Goal: Task Accomplishment & Management: Manage account settings

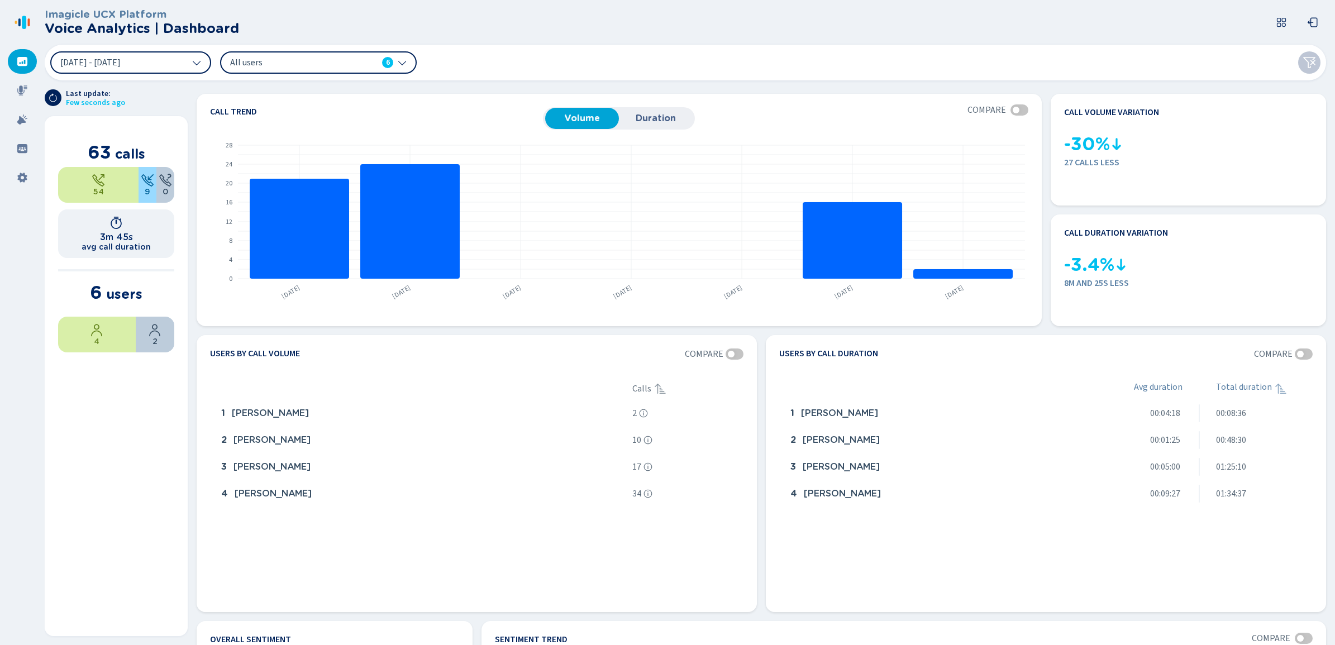
click at [303, 67] on span "All users" at bounding box center [294, 62] width 128 height 12
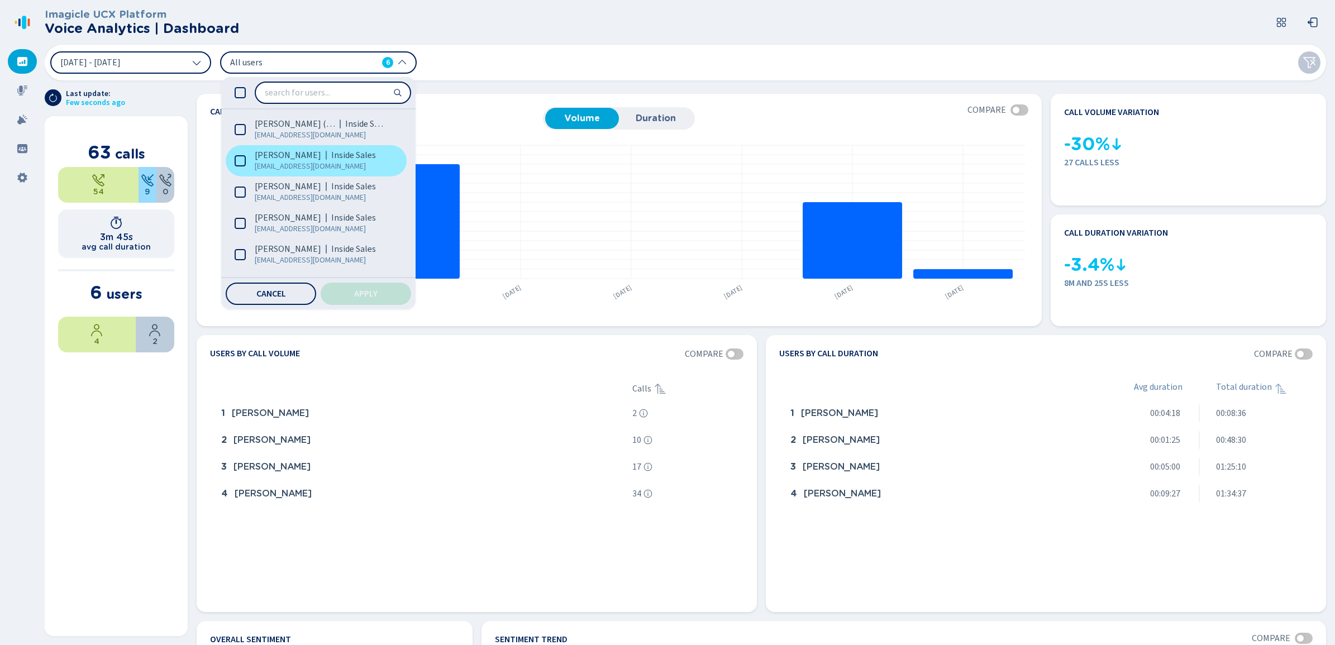
click at [307, 164] on span "[EMAIL_ADDRESS][DOMAIN_NAME]" at bounding box center [321, 166] width 133 height 11
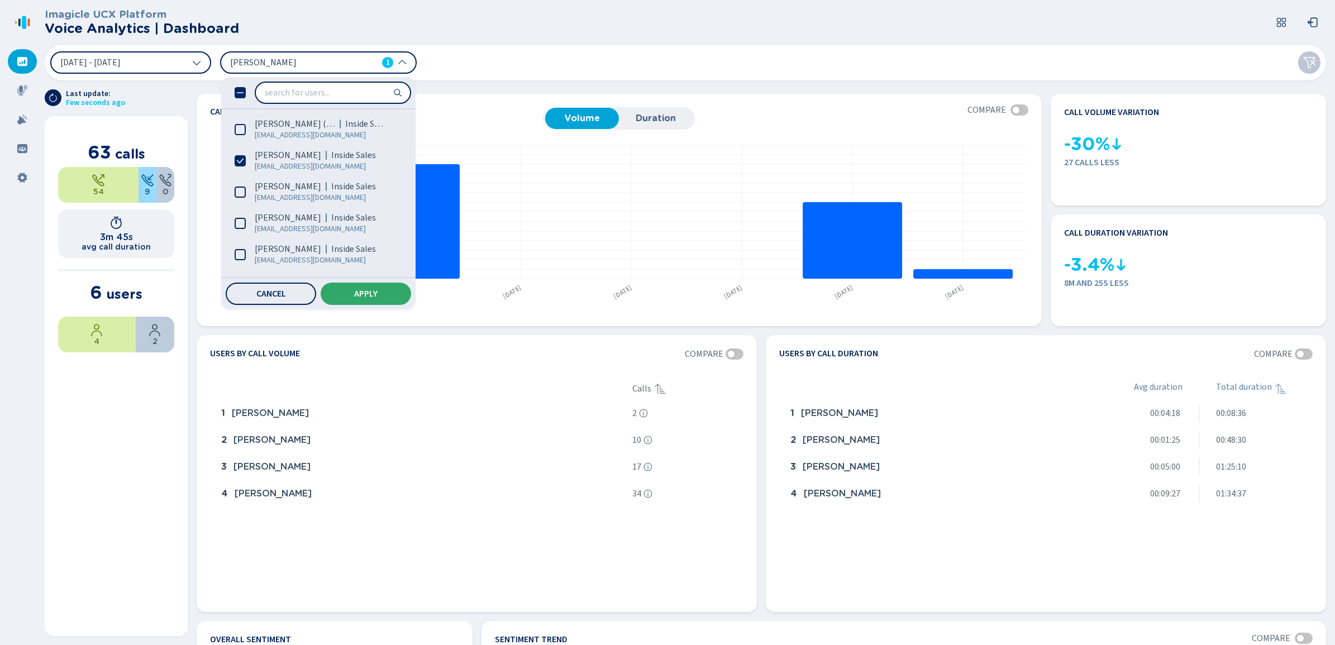
click at [371, 289] on span "Apply" at bounding box center [365, 293] width 23 height 9
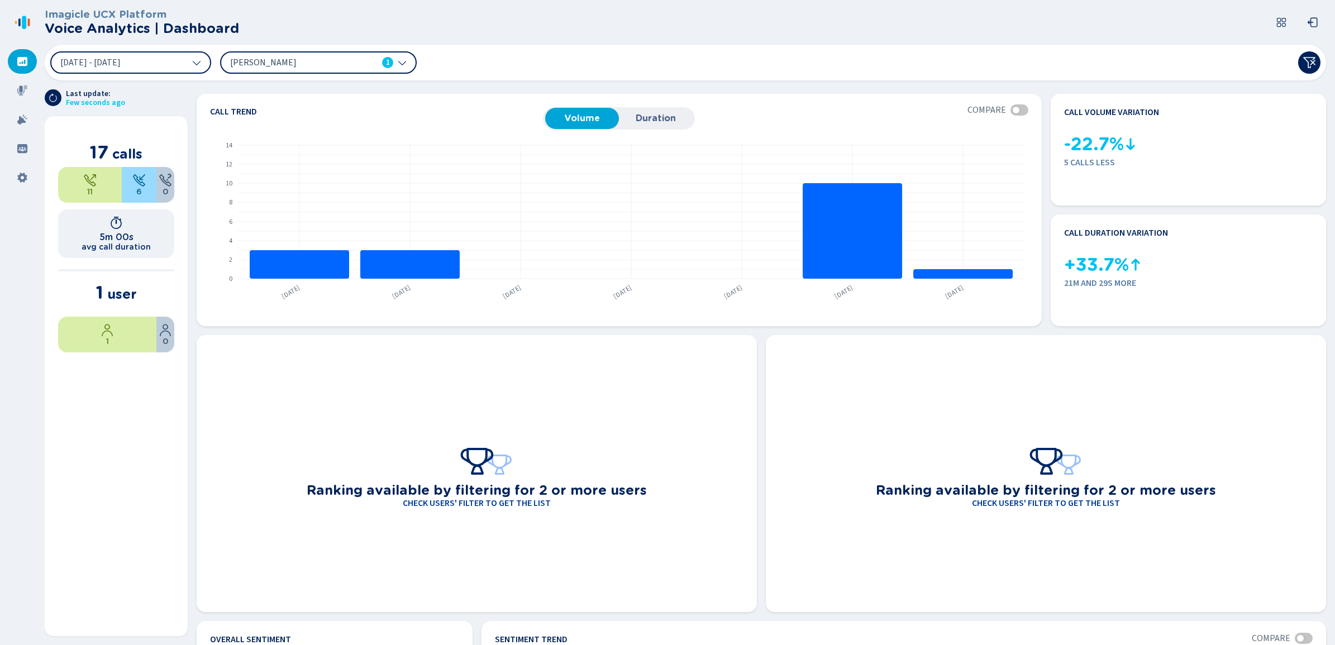
click at [290, 59] on span "[PERSON_NAME]" at bounding box center [294, 62] width 128 height 12
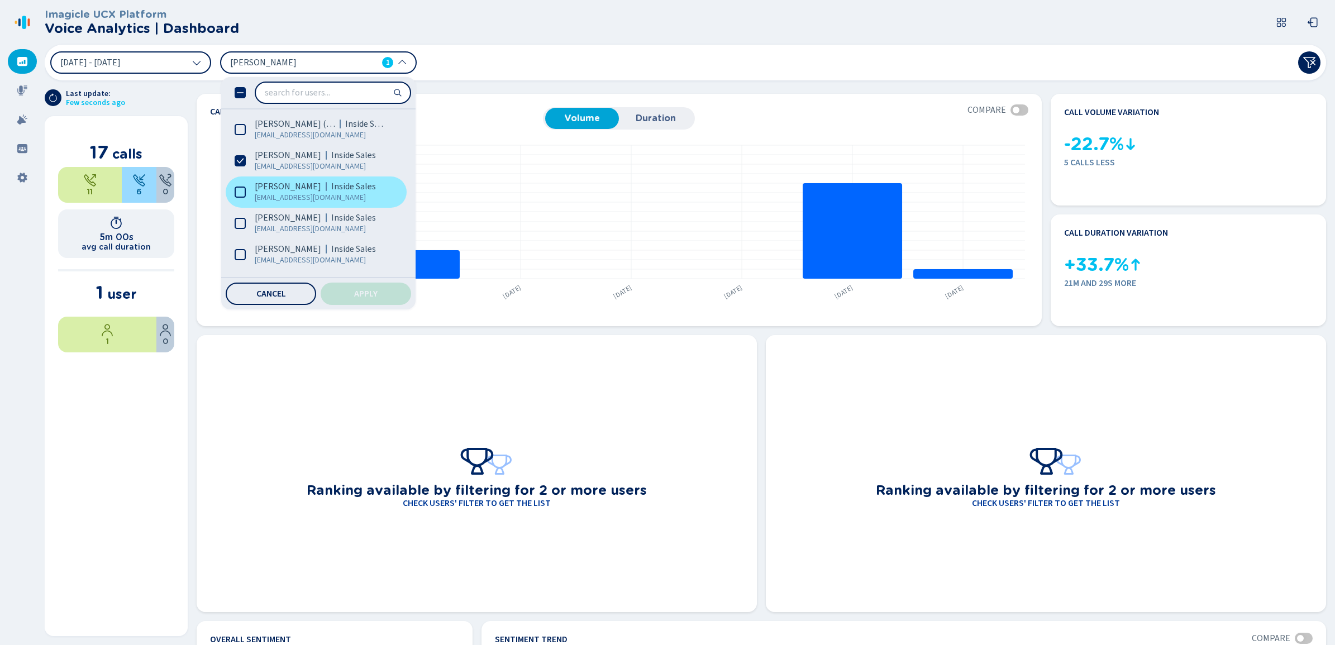
click at [296, 190] on span "[PERSON_NAME]" at bounding box center [288, 186] width 66 height 11
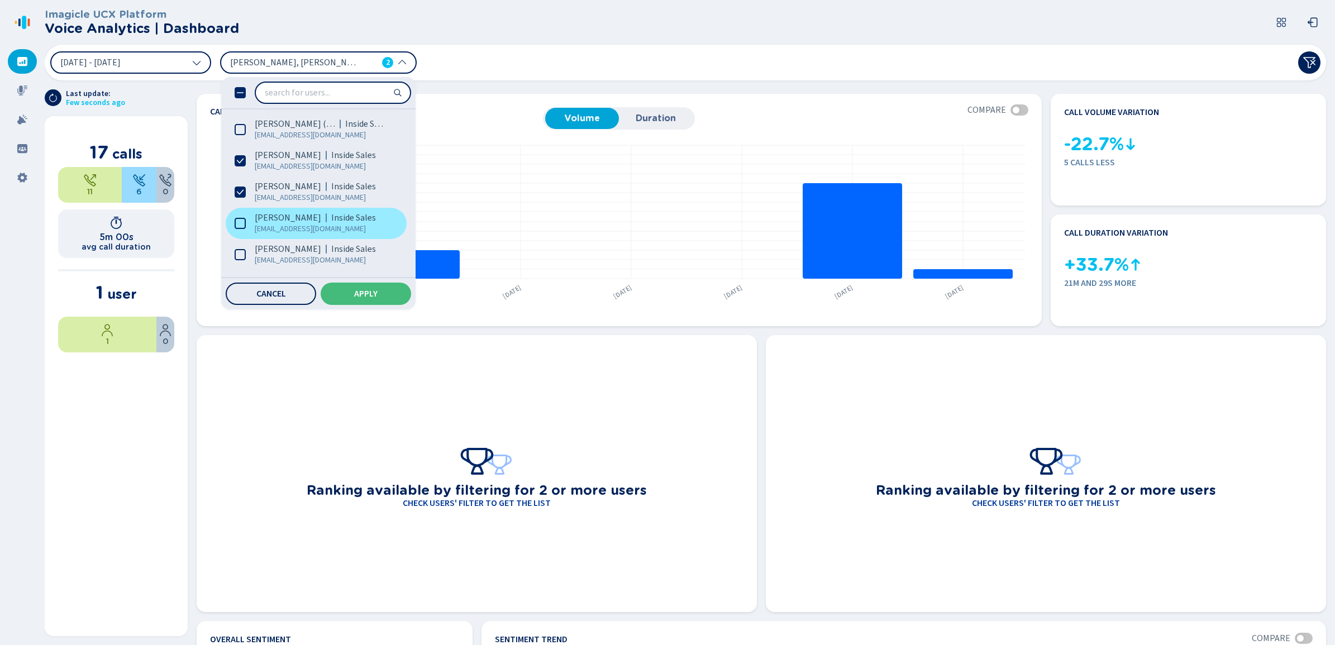
click at [295, 212] on span "[PERSON_NAME]" at bounding box center [288, 217] width 66 height 11
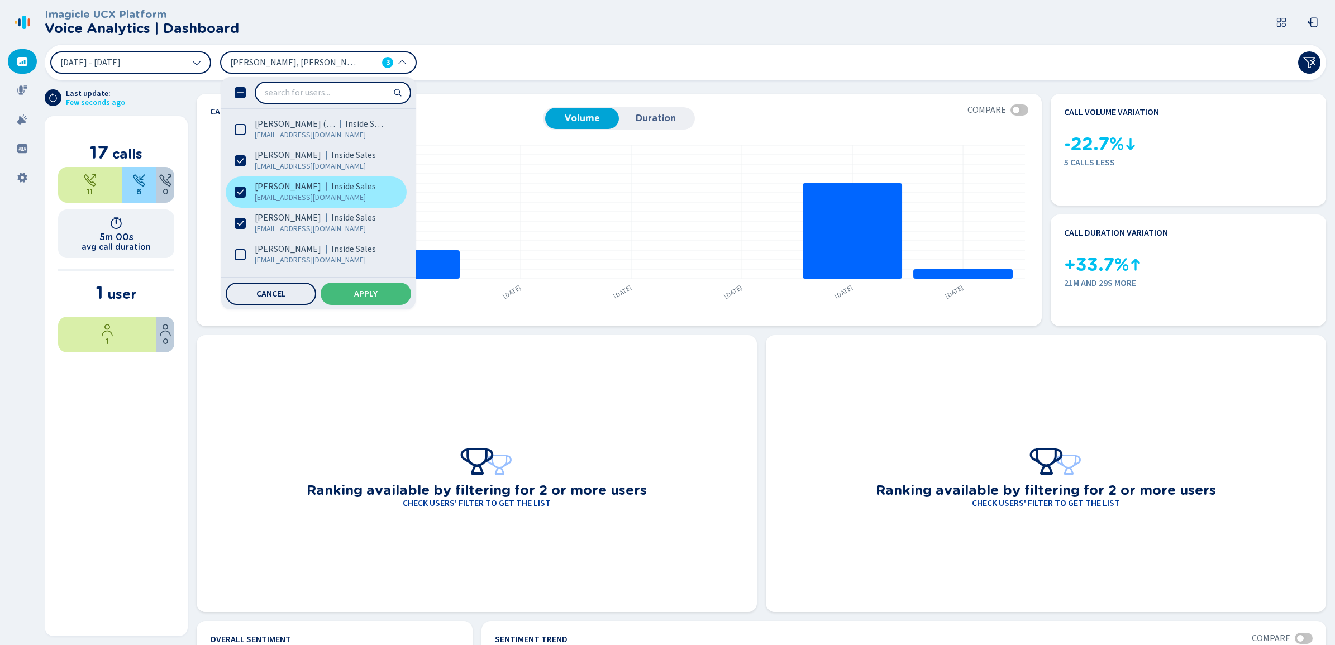
click at [290, 185] on span "[PERSON_NAME]" at bounding box center [288, 186] width 66 height 11
click at [291, 159] on span "[PERSON_NAME]" at bounding box center [288, 155] width 66 height 11
click at [363, 300] on button "Apply" at bounding box center [366, 294] width 90 height 22
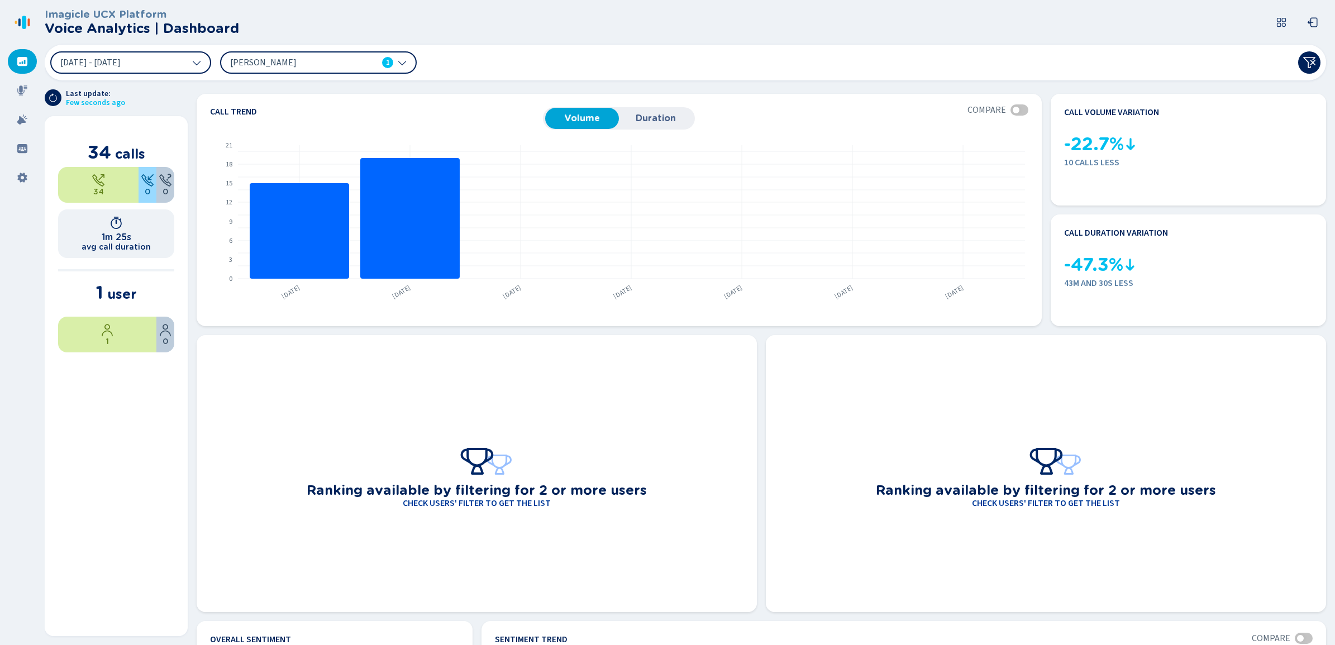
click at [330, 68] on span "[PERSON_NAME]" at bounding box center [294, 62] width 128 height 12
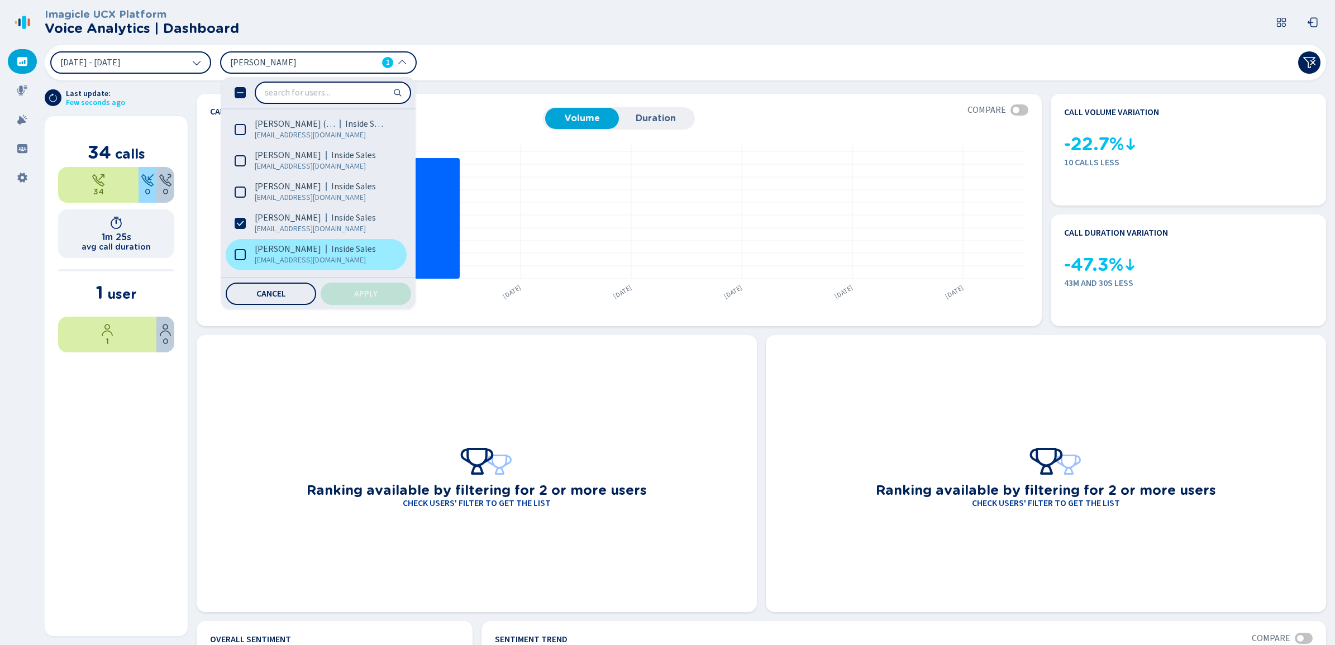
click at [331, 252] on span "Inside Sales" at bounding box center [353, 249] width 45 height 11
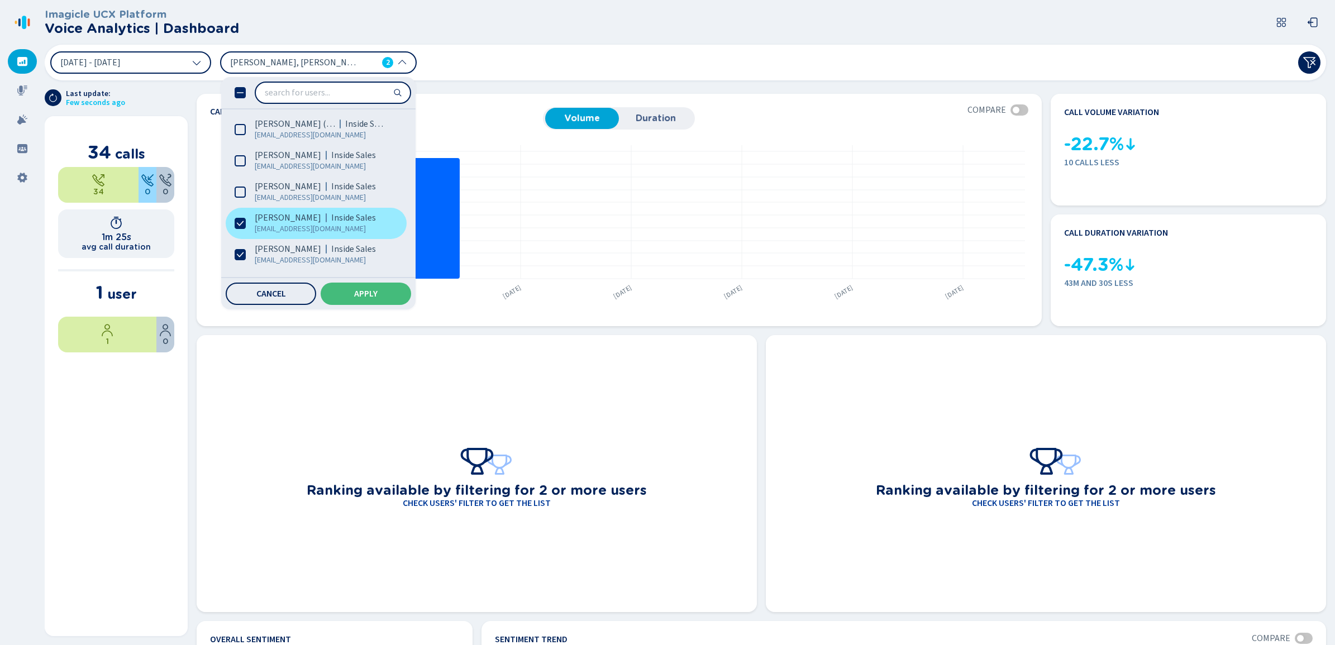
click at [275, 212] on span "[PERSON_NAME]" at bounding box center [288, 217] width 66 height 11
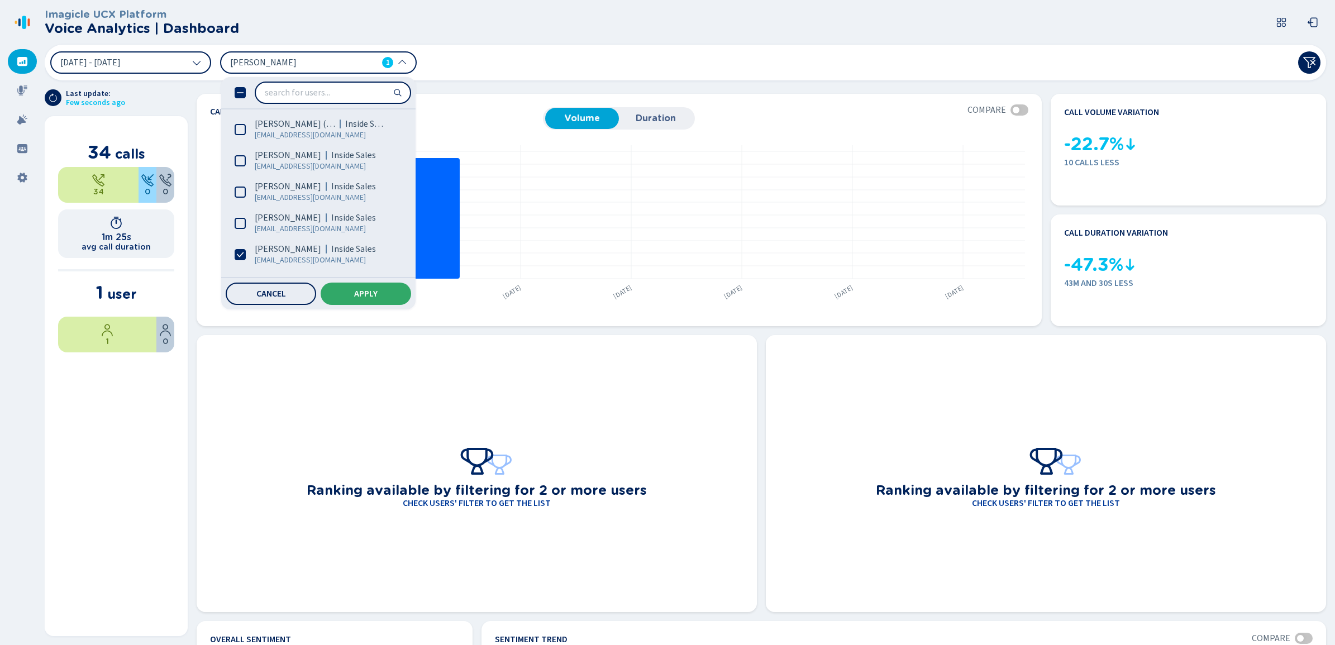
click at [364, 285] on button "Apply" at bounding box center [366, 294] width 90 height 22
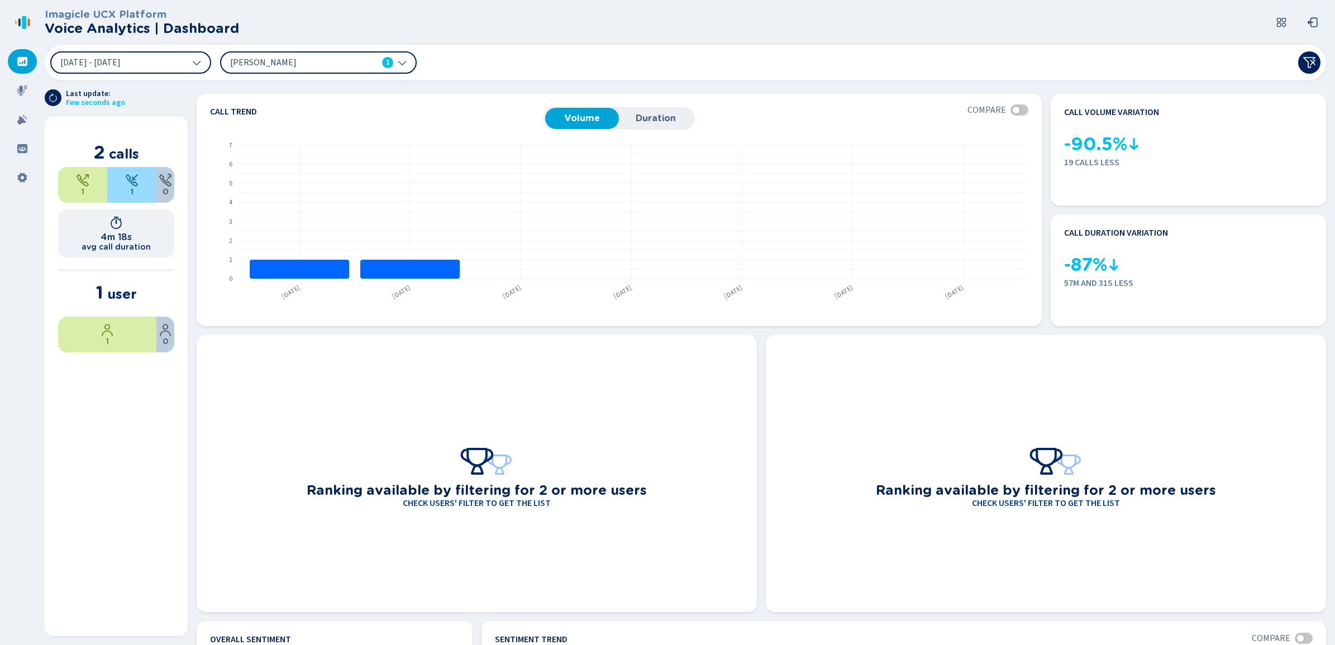
click at [376, 51] on div "[PERSON_NAME] 1" at bounding box center [318, 62] width 197 height 22
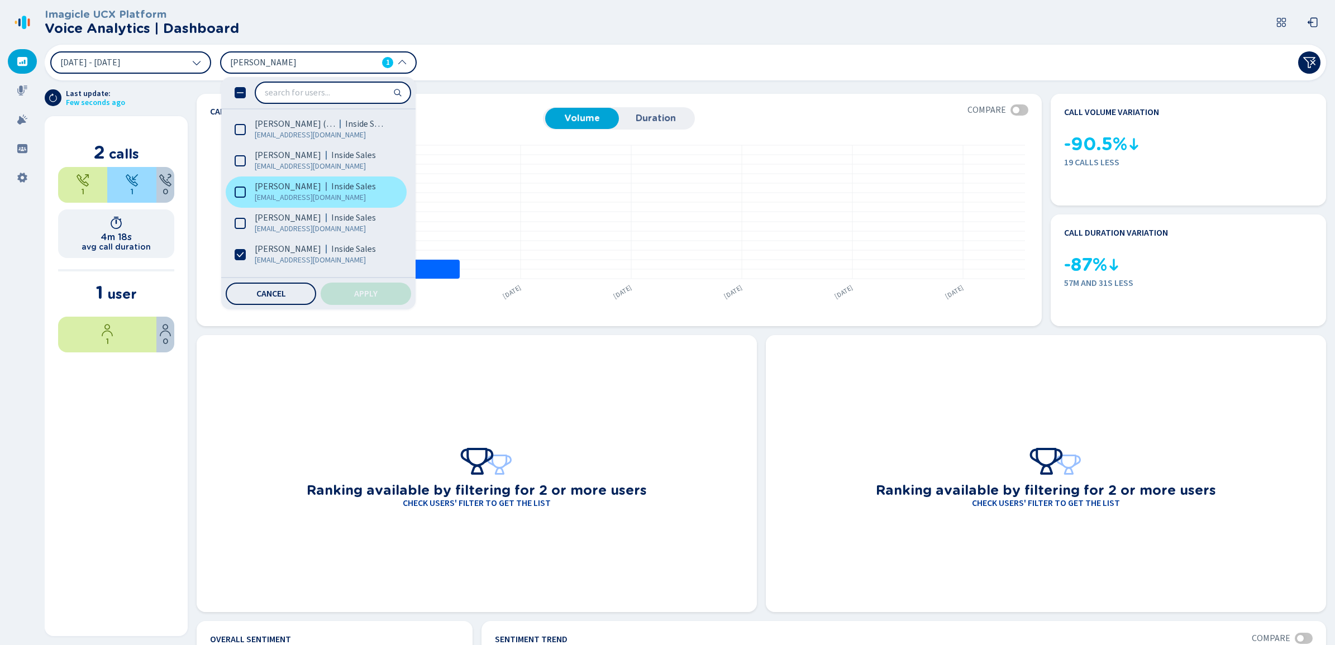
click at [331, 188] on span "Inside Sales" at bounding box center [353, 186] width 45 height 11
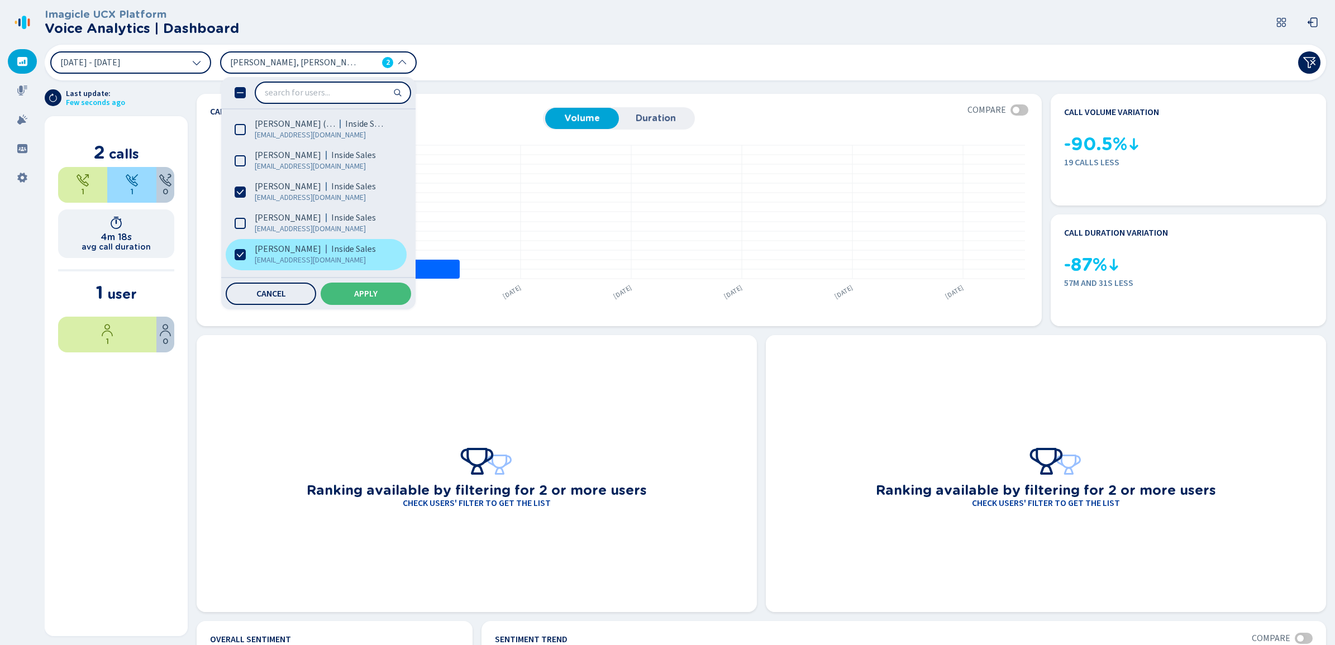
click at [306, 257] on span "[EMAIL_ADDRESS][DOMAIN_NAME]" at bounding box center [321, 260] width 133 height 11
click at [375, 297] on span "Apply" at bounding box center [365, 293] width 23 height 9
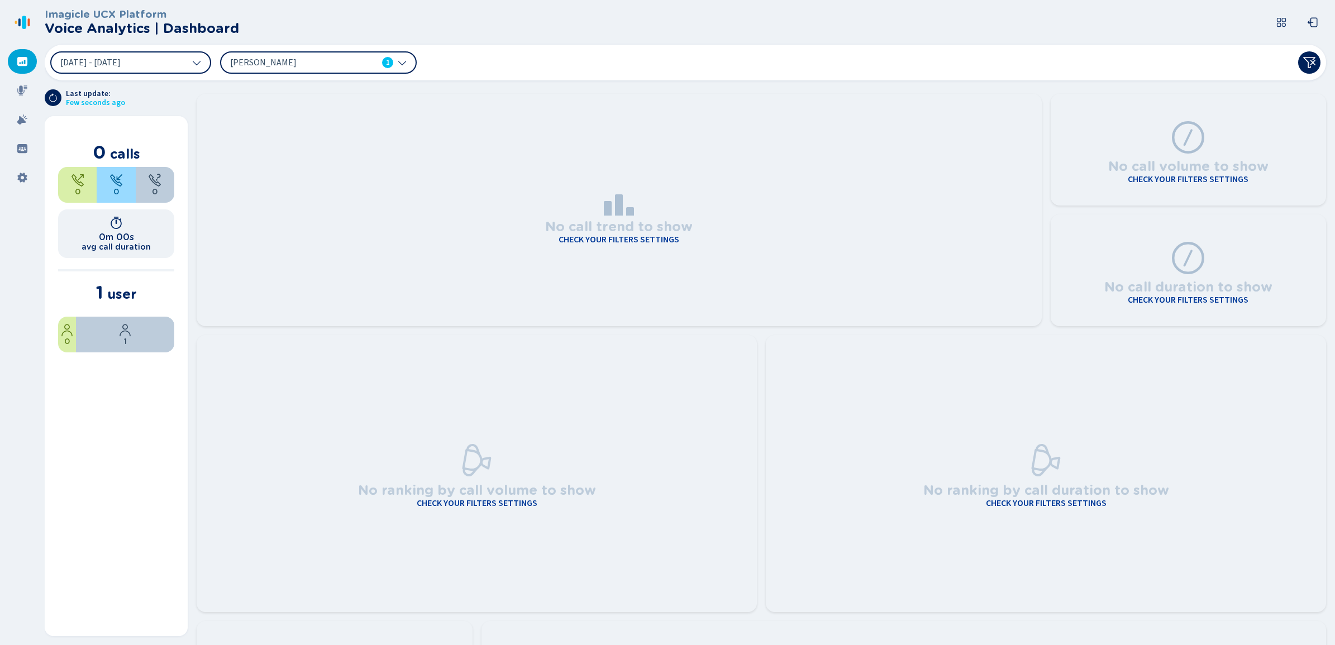
click at [357, 60] on span "[PERSON_NAME]" at bounding box center [294, 62] width 128 height 12
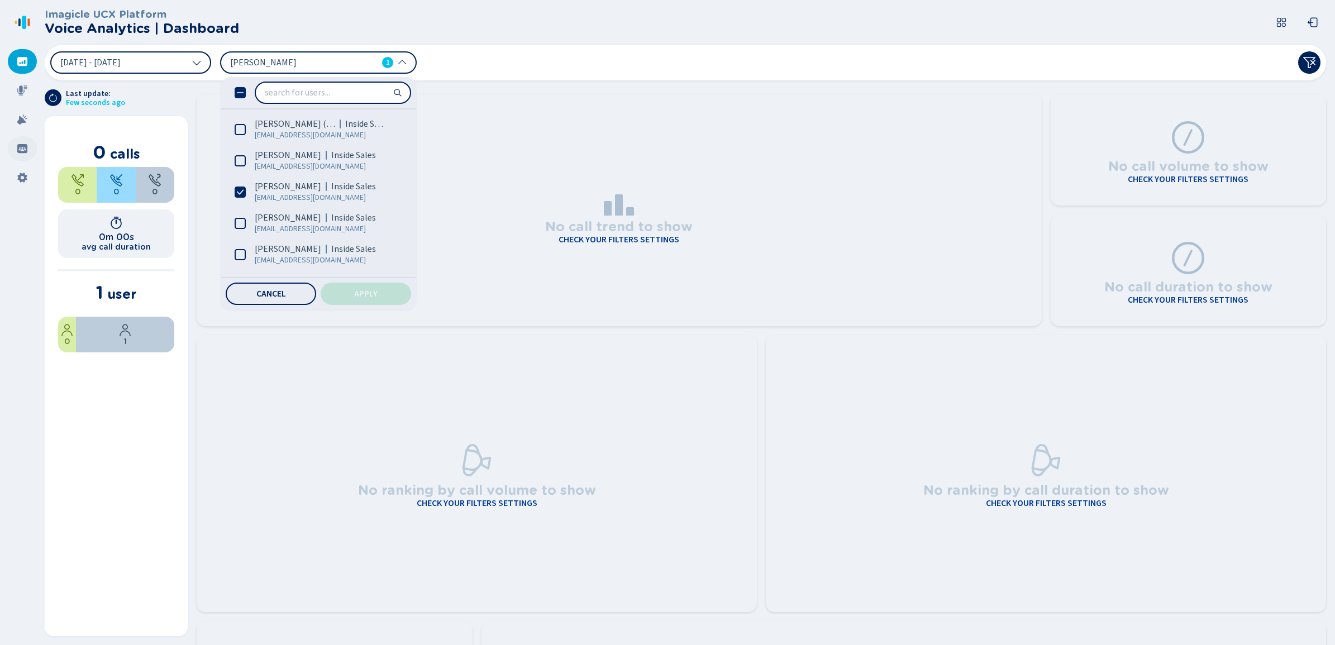
click at [20, 149] on icon at bounding box center [22, 148] width 10 height 9
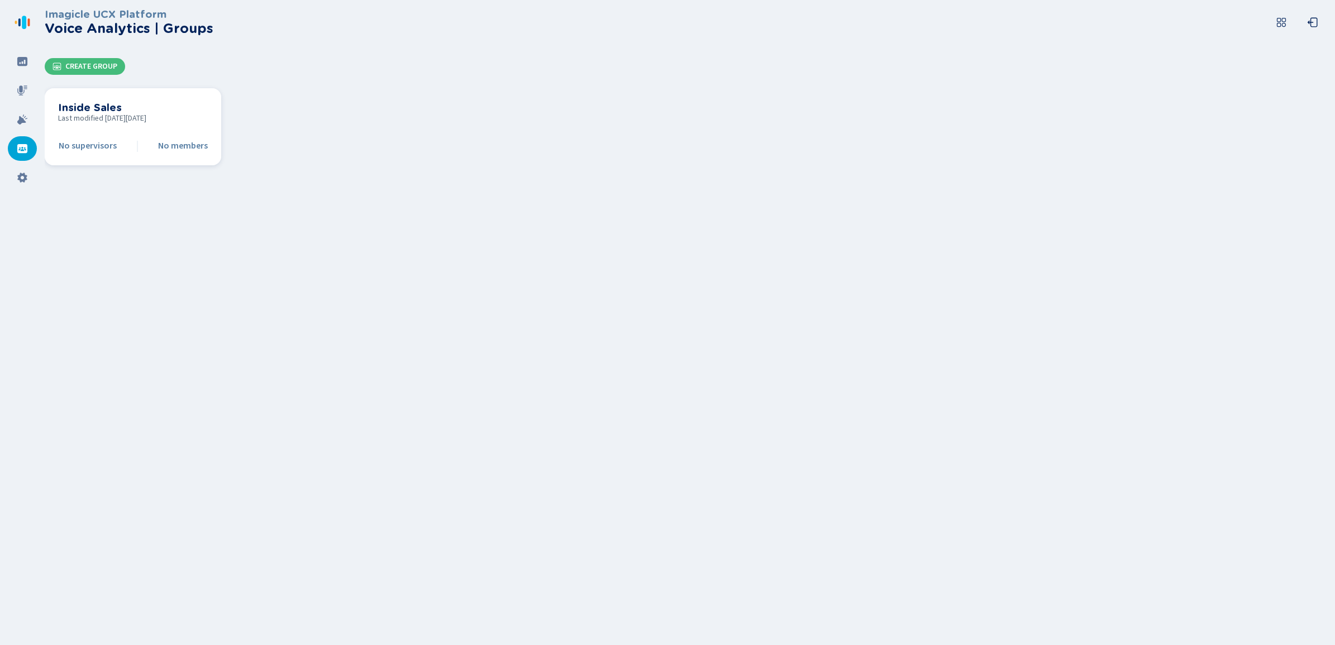
click at [154, 114] on span "Last modified [DATE][DATE]" at bounding box center [133, 118] width 150 height 9
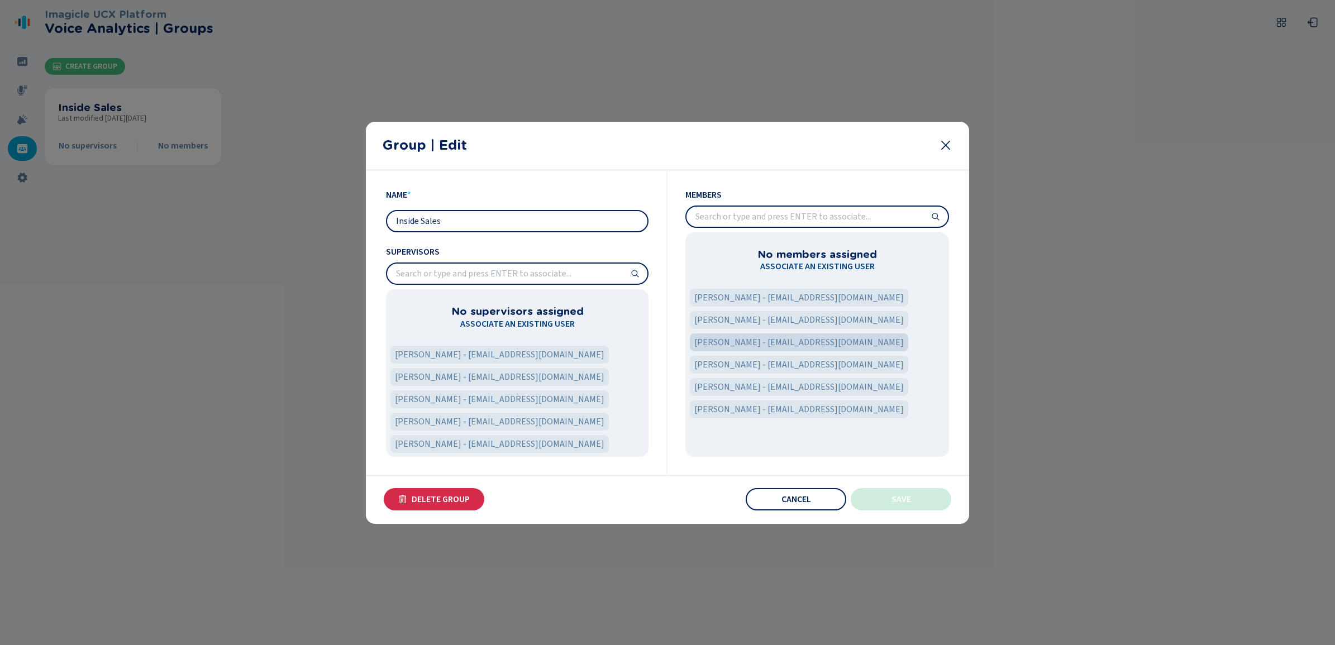
click at [738, 345] on span "[PERSON_NAME] - [EMAIL_ADDRESS][DOMAIN_NAME]" at bounding box center [798, 342] width 209 height 13
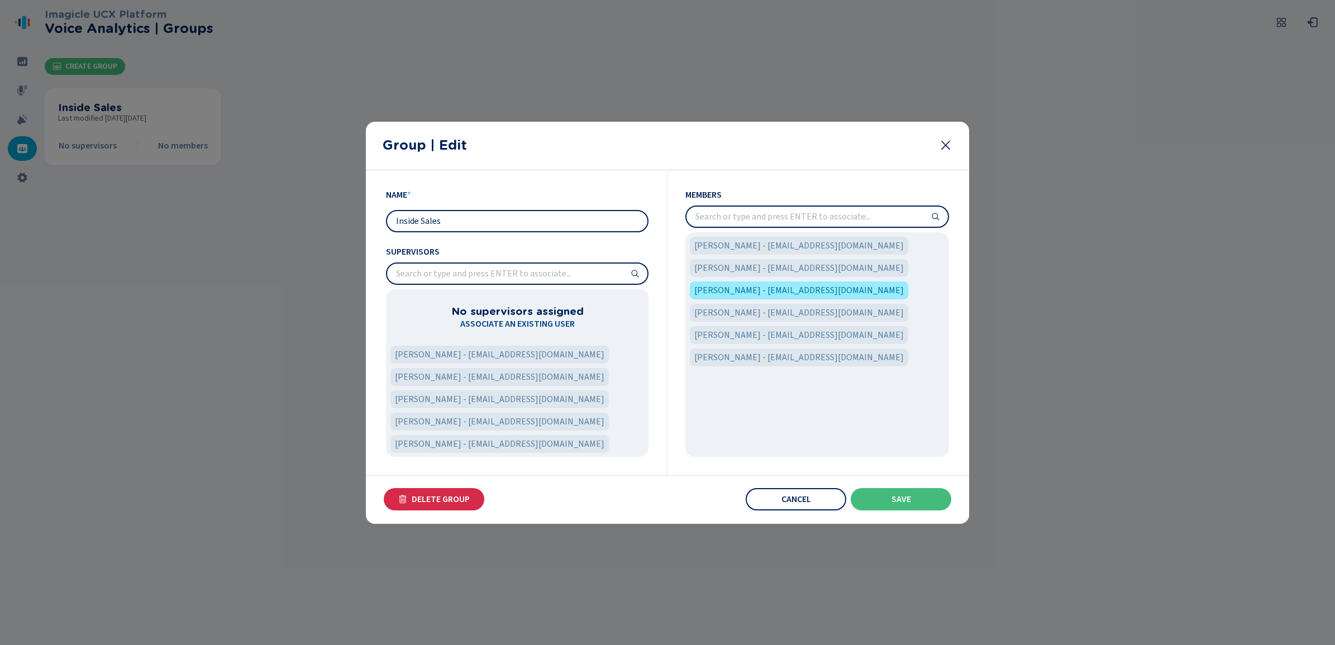
click at [513, 222] on input "Inside Sales" at bounding box center [517, 221] width 260 height 20
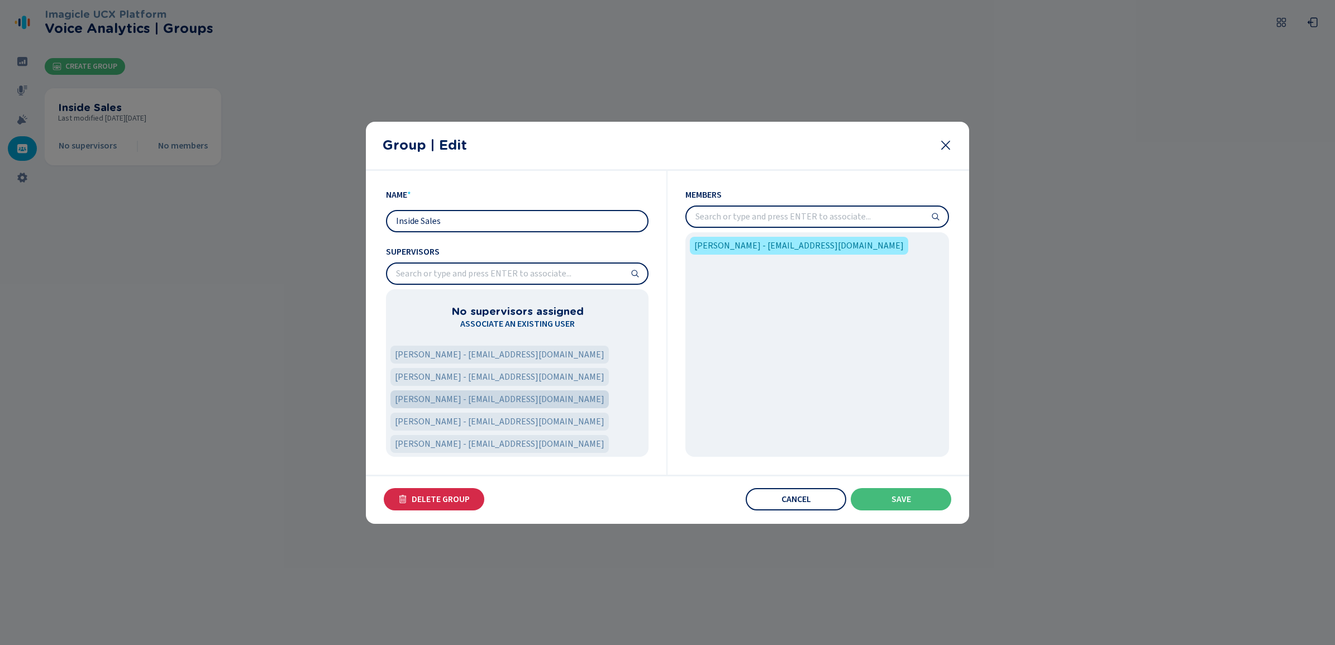
click at [484, 394] on span "[PERSON_NAME] - [EMAIL_ADDRESS][DOMAIN_NAME]" at bounding box center [499, 399] width 209 height 13
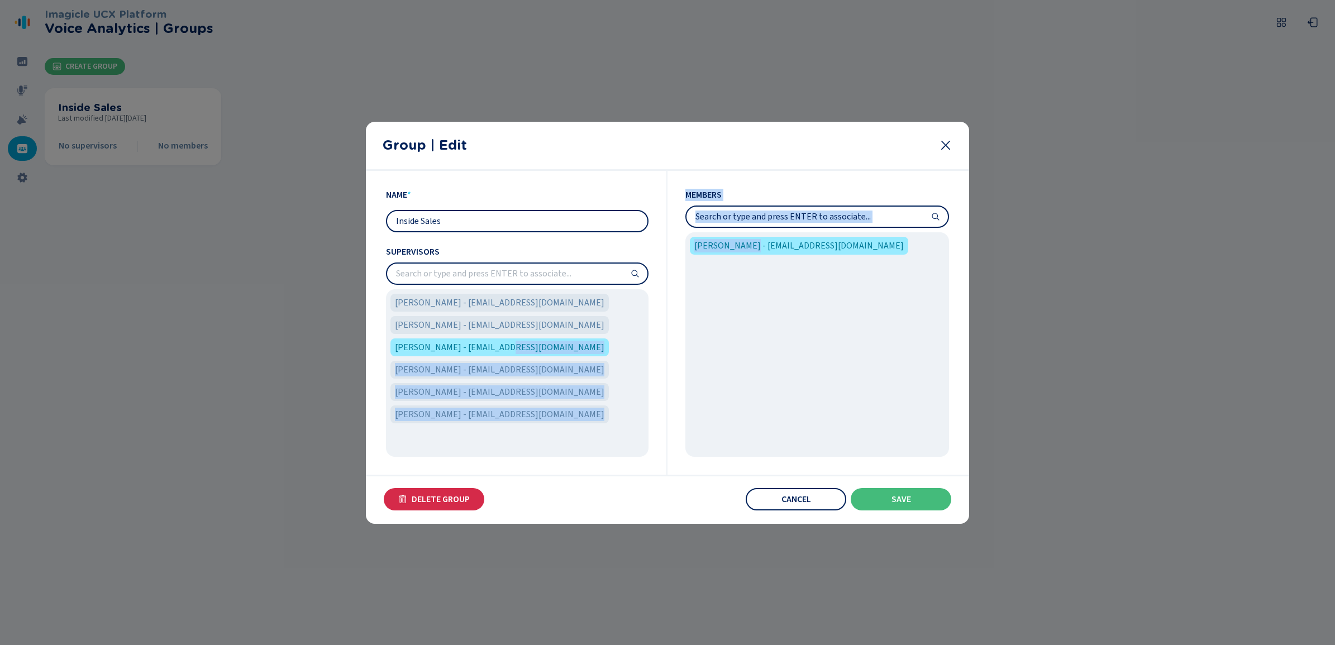
drag, startPoint x: 495, startPoint y: 346, endPoint x: 741, endPoint y: 307, distance: 249.4
click at [741, 307] on div "Name * Inside Sales Supervisors [PERSON_NAME] - [EMAIL_ADDRESS][DOMAIN_NAME] [P…" at bounding box center [667, 323] width 563 height 304
click at [593, 373] on div "[PERSON_NAME] - [EMAIL_ADDRESS][DOMAIN_NAME] [PERSON_NAME] - [EMAIL_ADDRESS][DO…" at bounding box center [517, 359] width 258 height 134
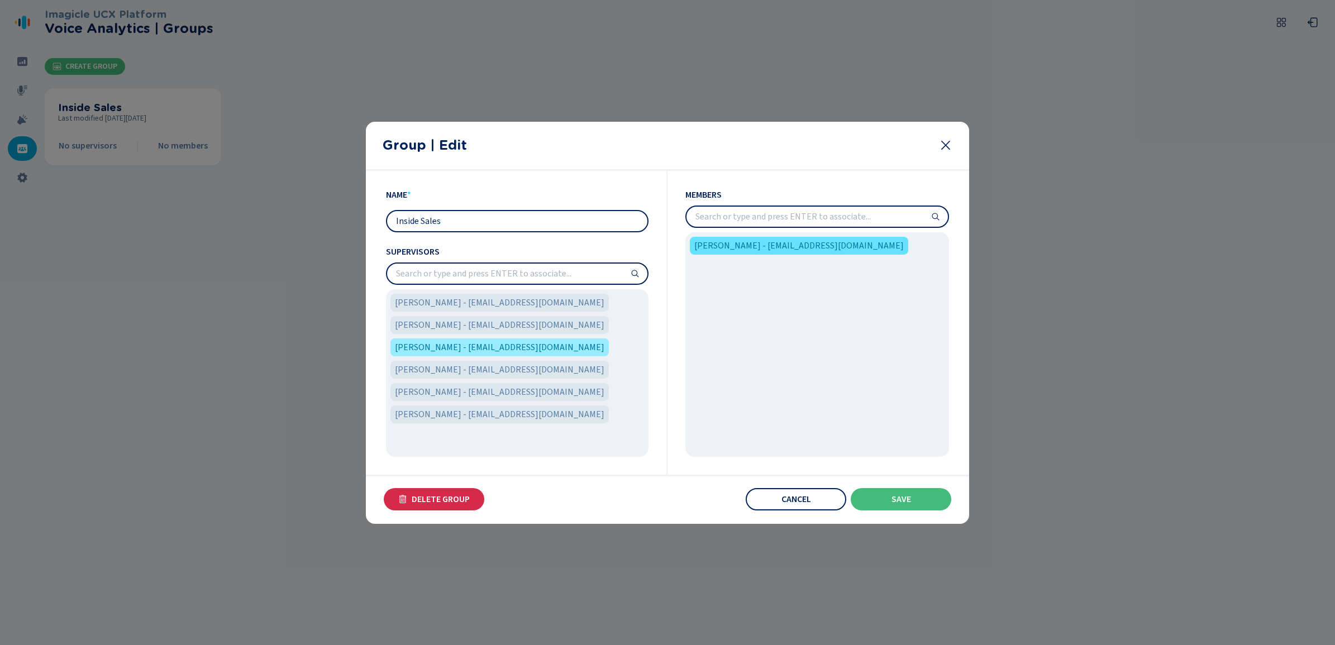
click at [781, 247] on span "[PERSON_NAME] - [EMAIL_ADDRESS][DOMAIN_NAME]" at bounding box center [798, 245] width 209 height 13
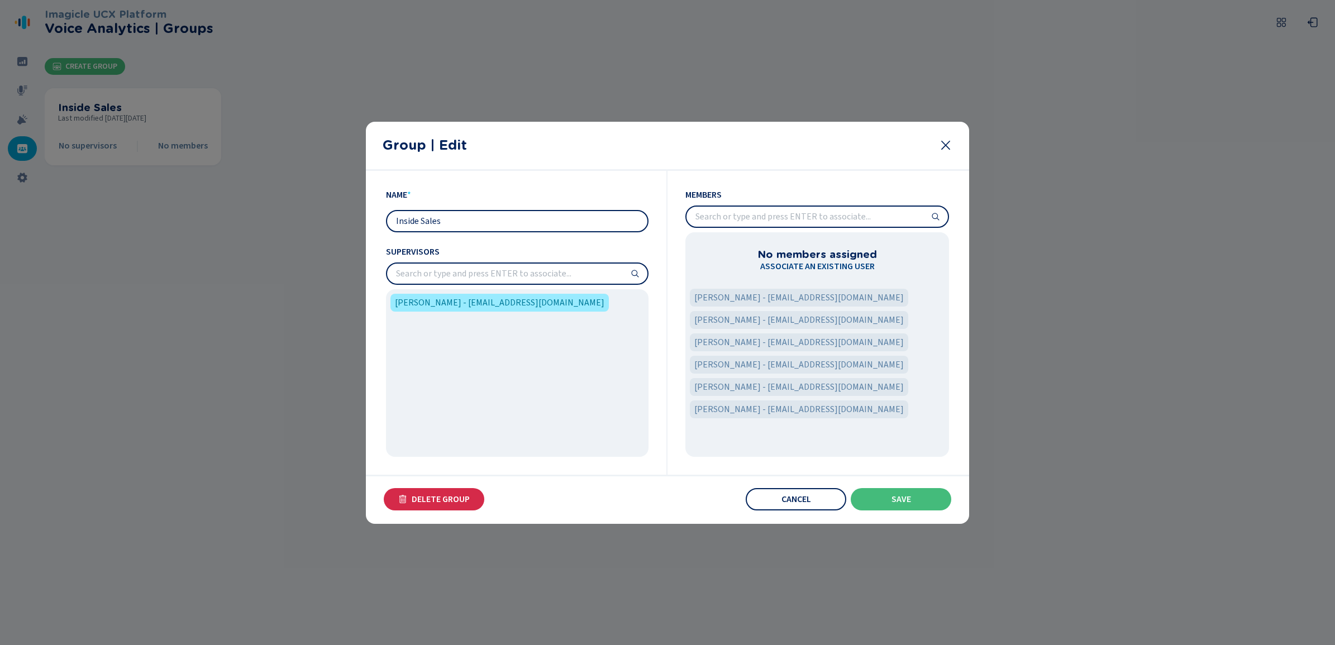
drag, startPoint x: 495, startPoint y: 303, endPoint x: 414, endPoint y: 414, distance: 137.1
click at [414, 414] on div "[PERSON_NAME] - [EMAIL_ADDRESS][DOMAIN_NAME]" at bounding box center [517, 372] width 263 height 167
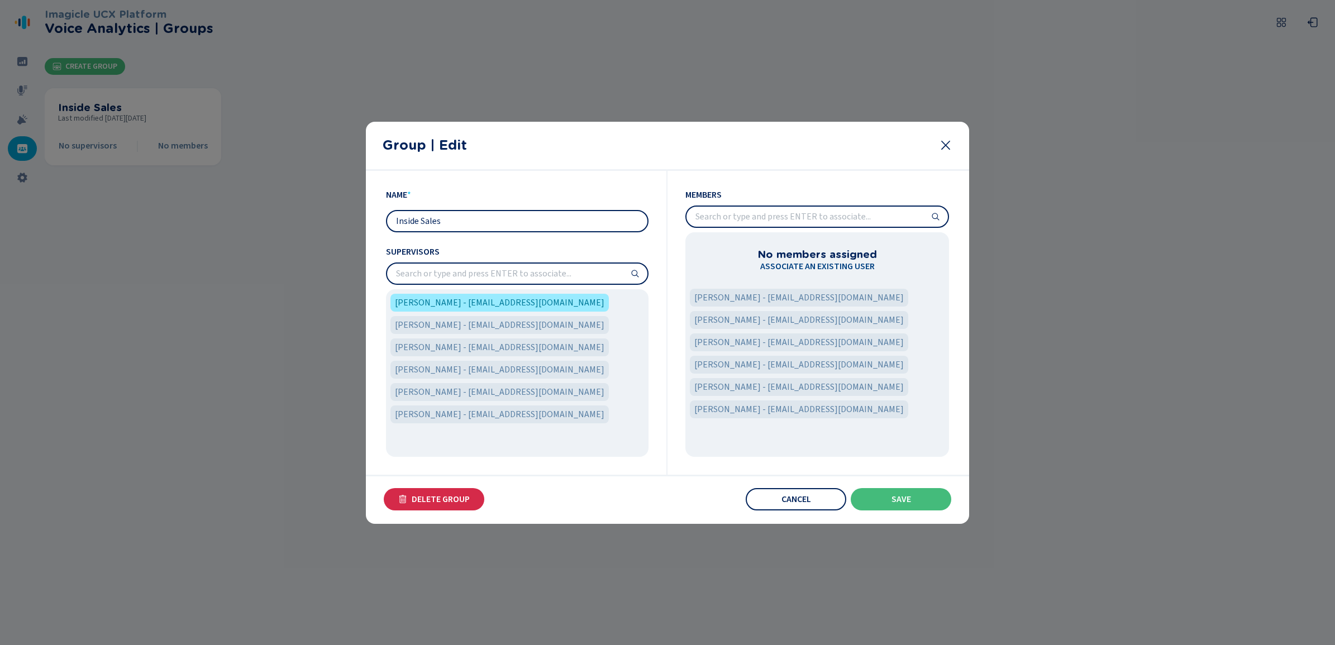
click at [950, 140] on icon at bounding box center [945, 145] width 13 height 13
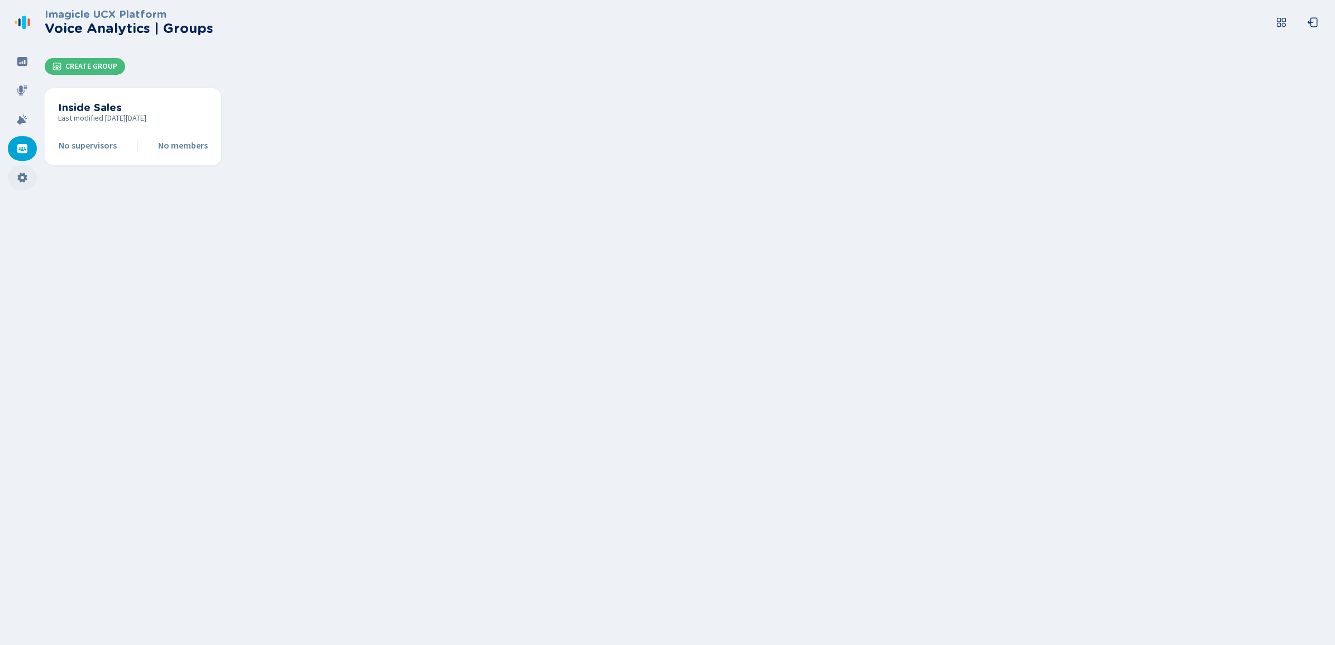
click at [23, 176] on icon at bounding box center [21, 178] width 9 height 10
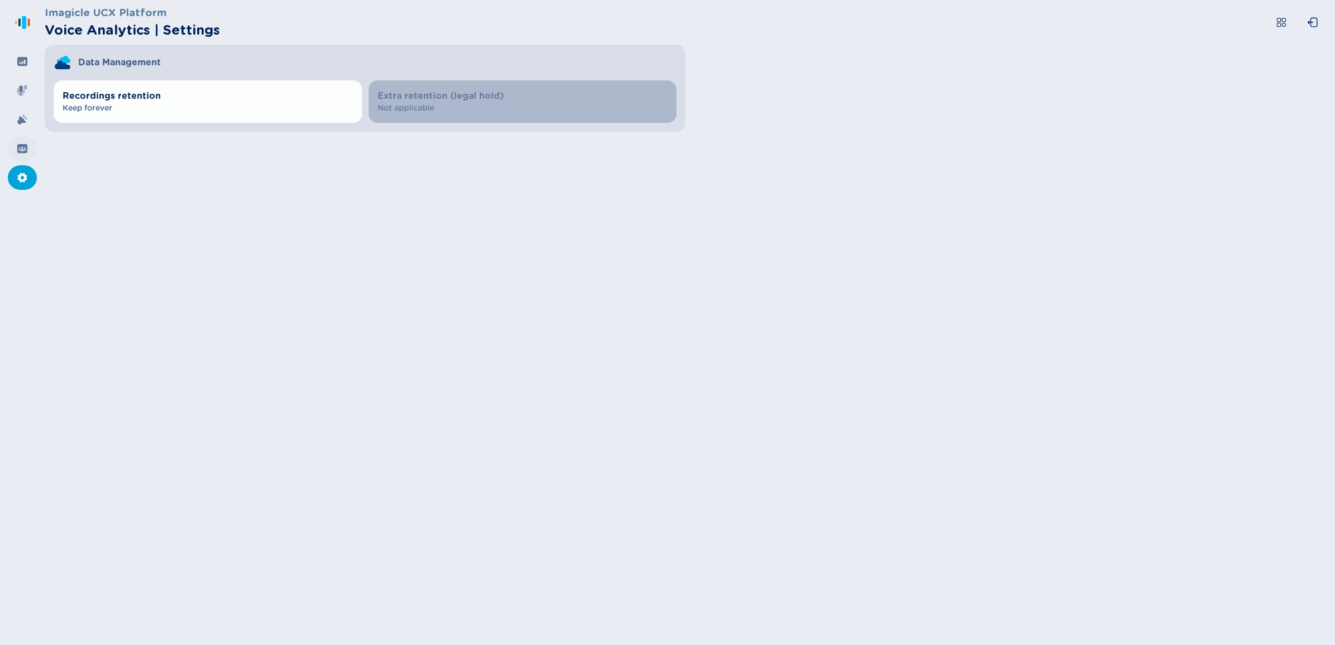
click at [23, 151] on icon at bounding box center [22, 148] width 10 height 9
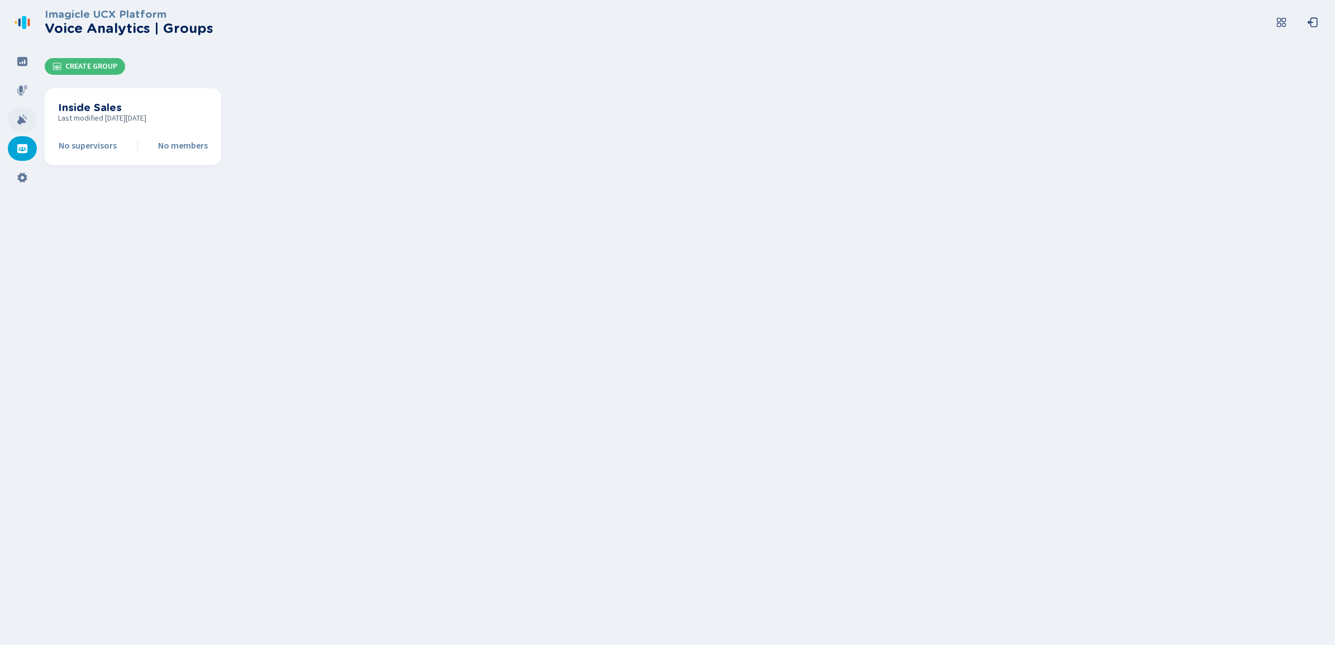
click at [26, 118] on icon at bounding box center [22, 120] width 10 height 10
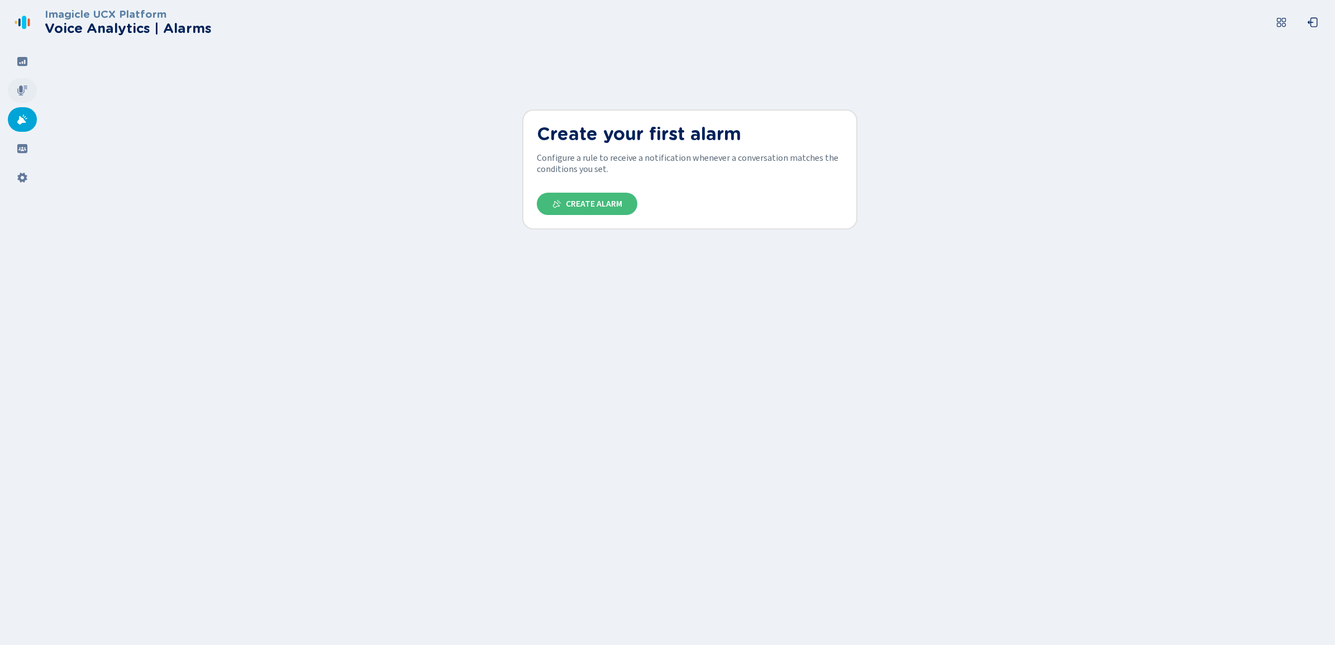
click at [31, 90] on div at bounding box center [22, 90] width 29 height 25
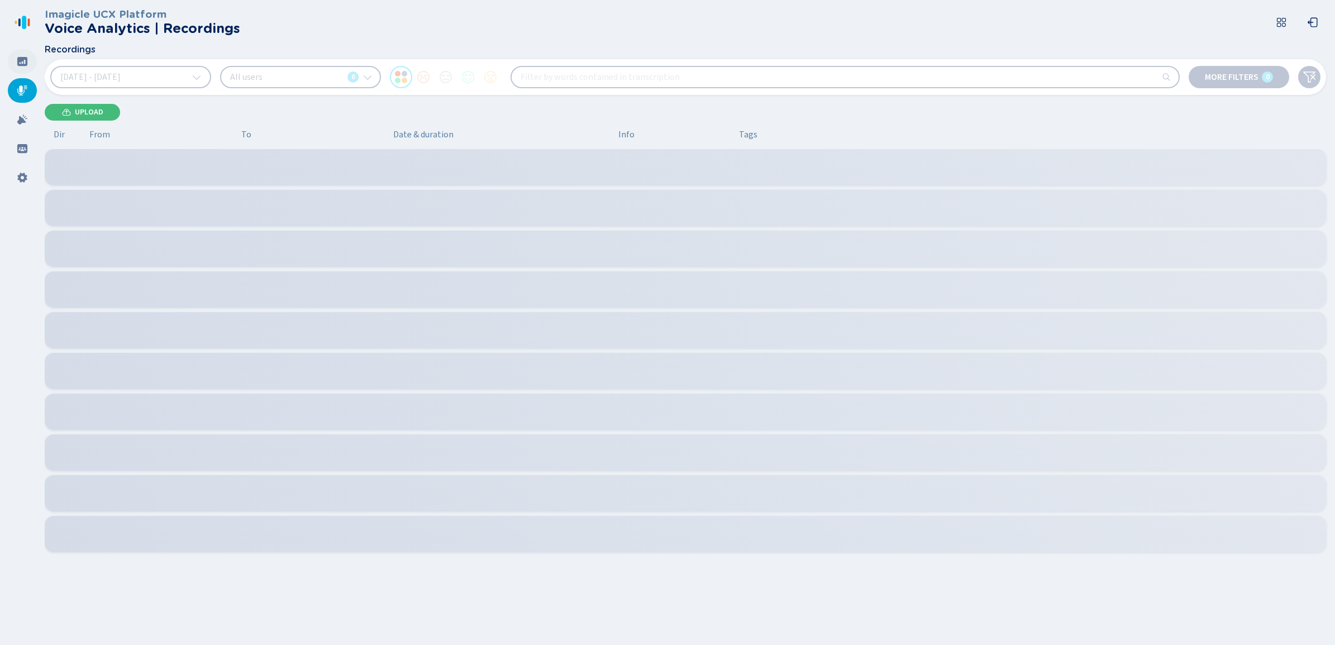
click at [25, 62] on icon at bounding box center [22, 61] width 11 height 11
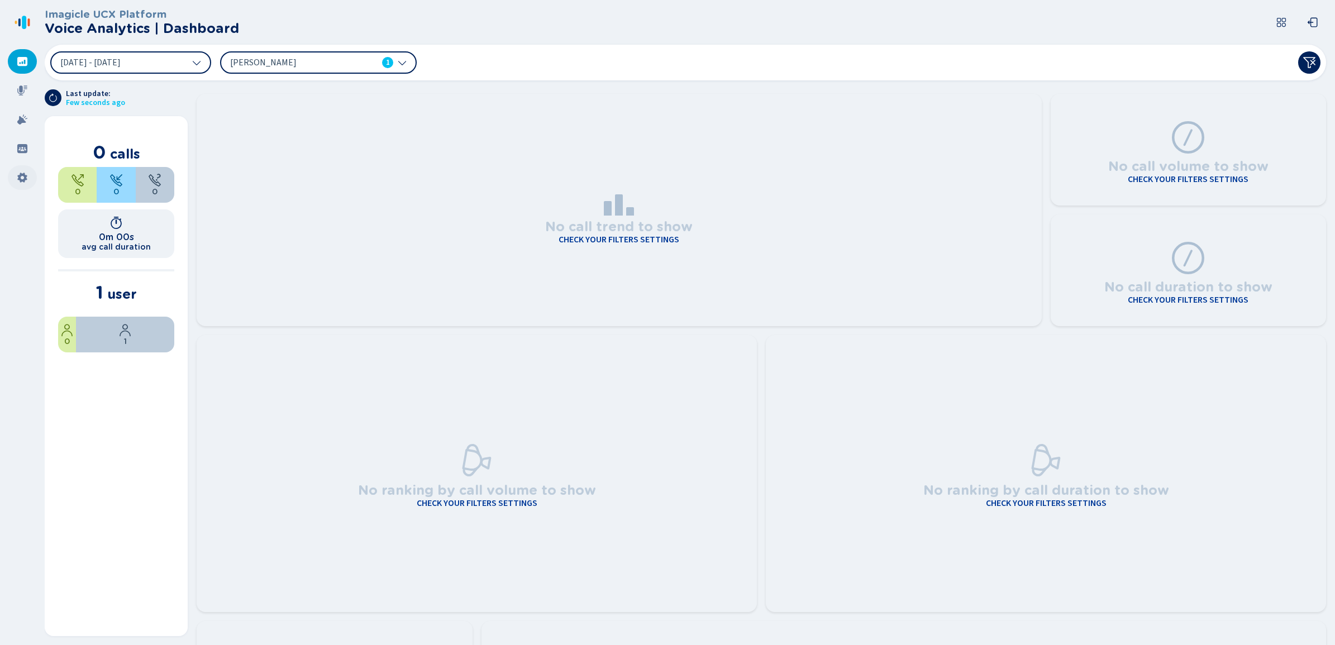
click at [14, 168] on div at bounding box center [22, 177] width 29 height 25
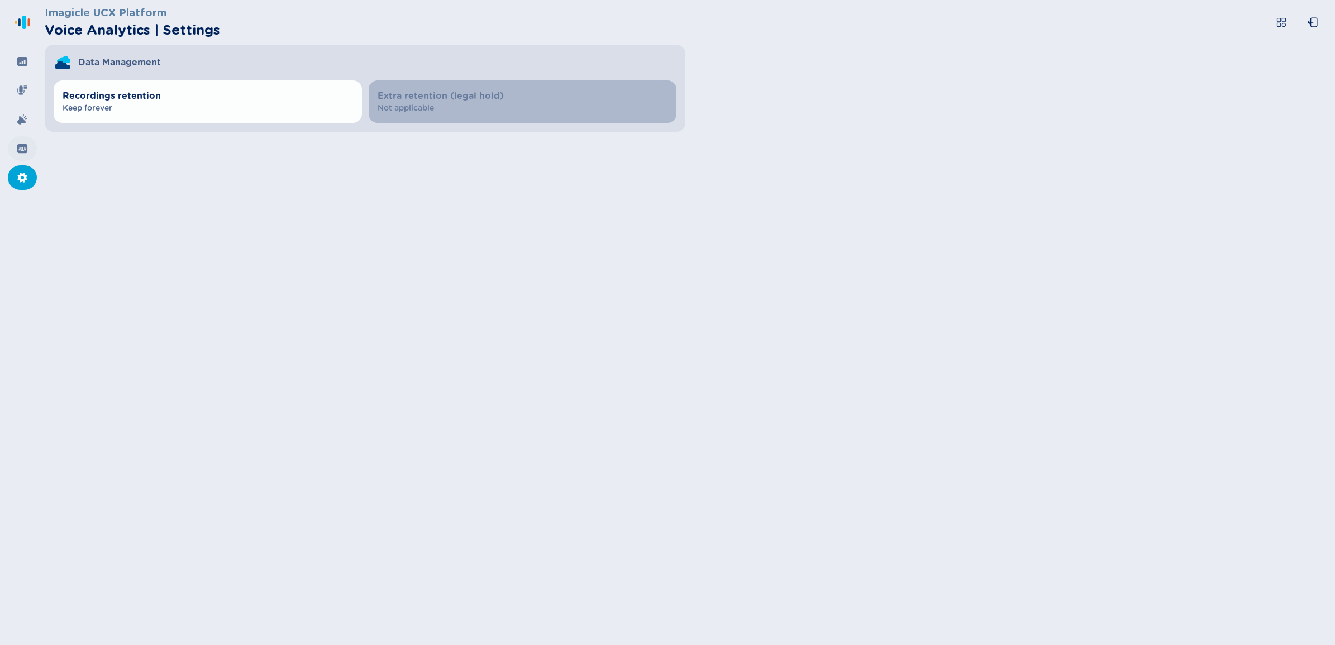
click at [30, 151] on div at bounding box center [22, 148] width 29 height 25
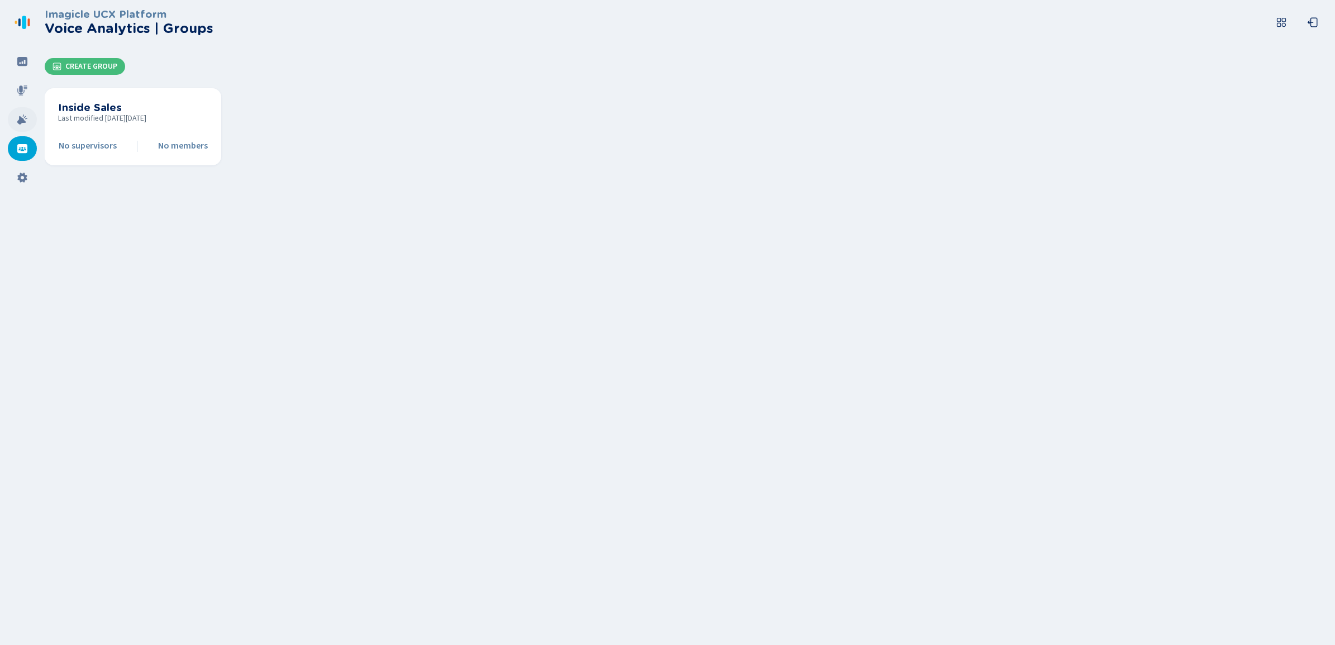
click at [26, 123] on icon at bounding box center [22, 119] width 11 height 11
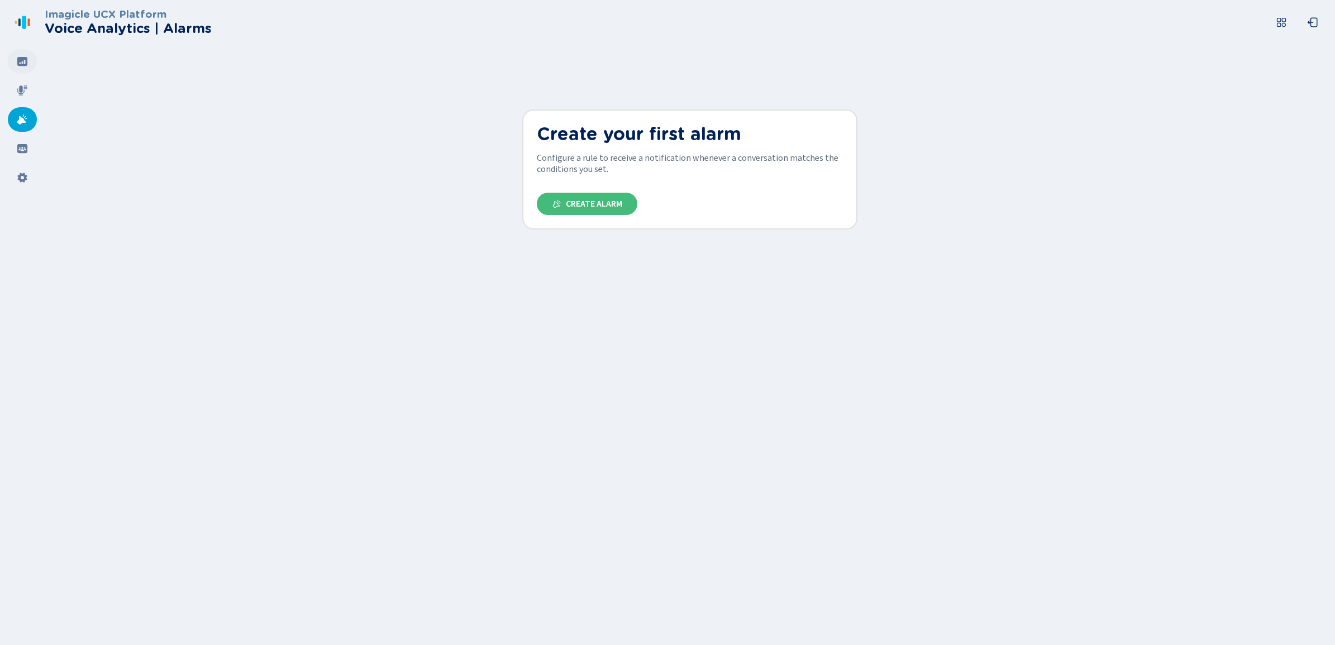
click at [25, 71] on div at bounding box center [22, 61] width 29 height 25
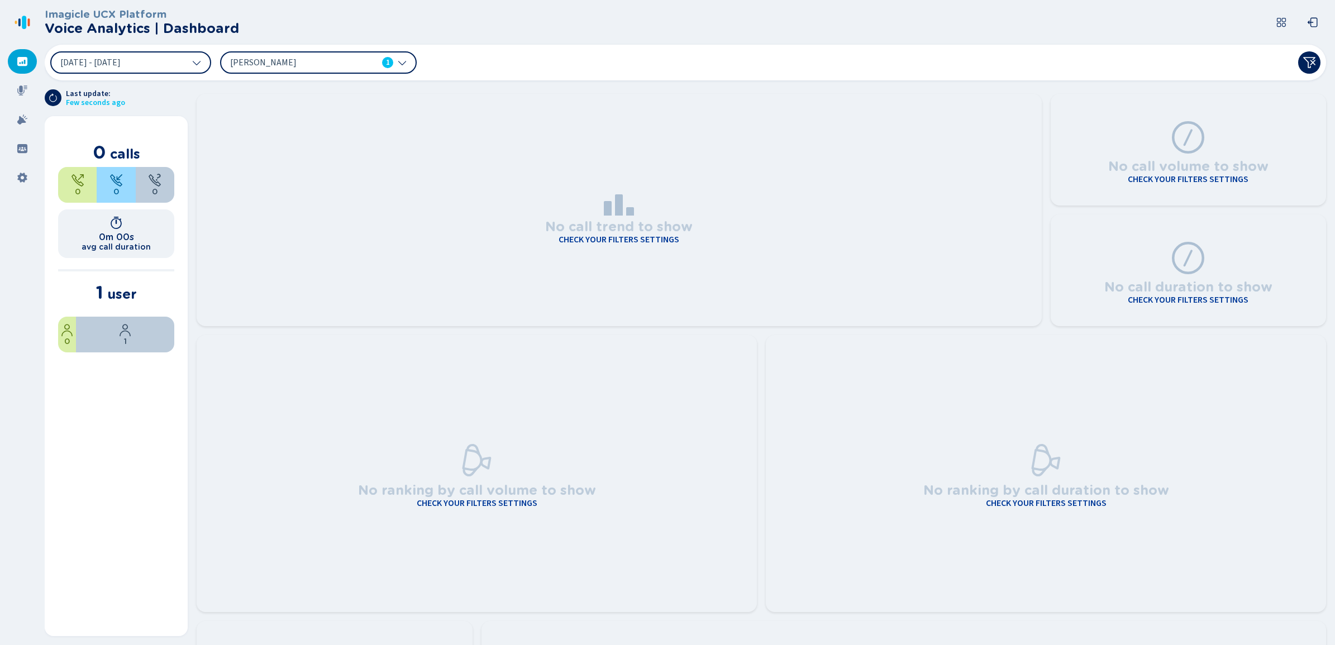
click at [1286, 24] on icon at bounding box center [1281, 22] width 11 height 11
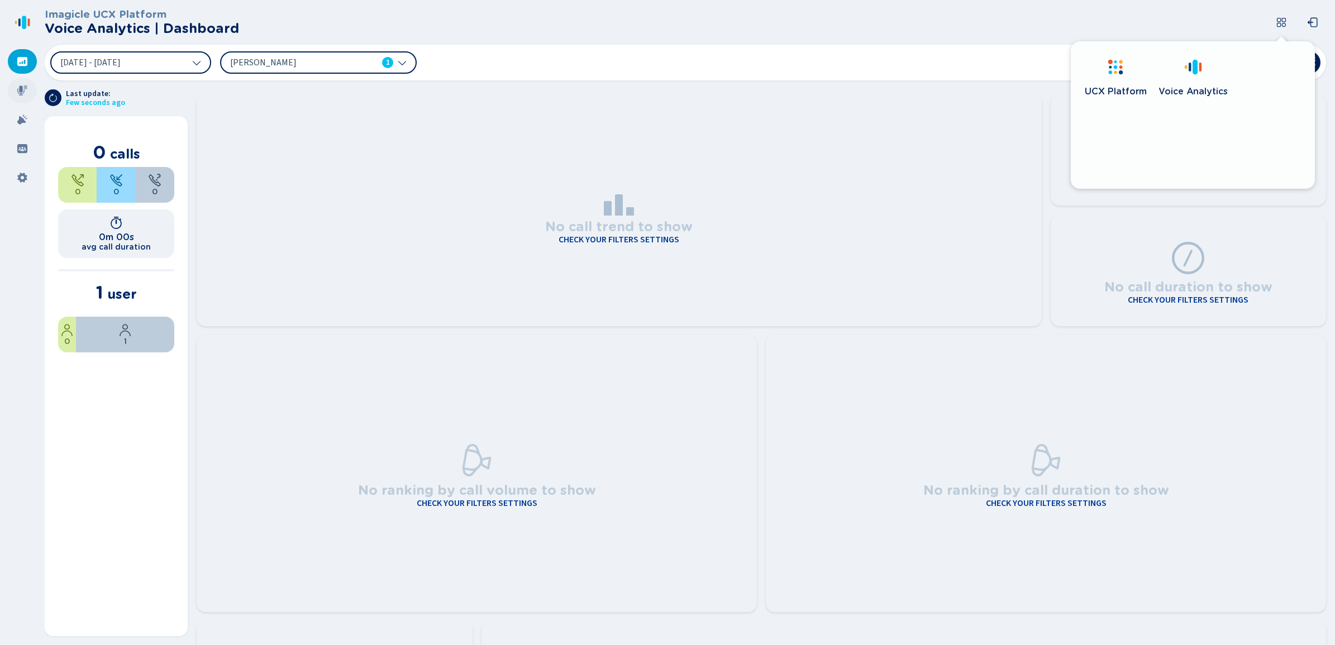
click at [23, 87] on icon at bounding box center [22, 90] width 11 height 11
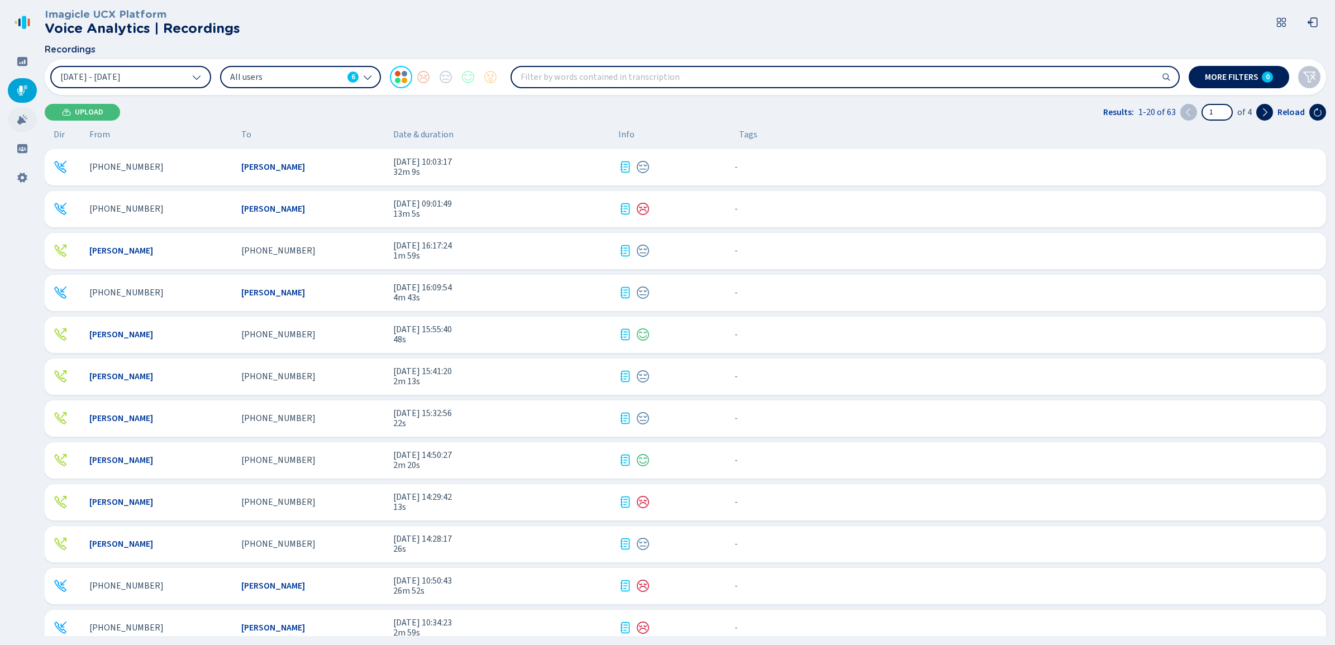
click at [21, 126] on div at bounding box center [22, 119] width 29 height 25
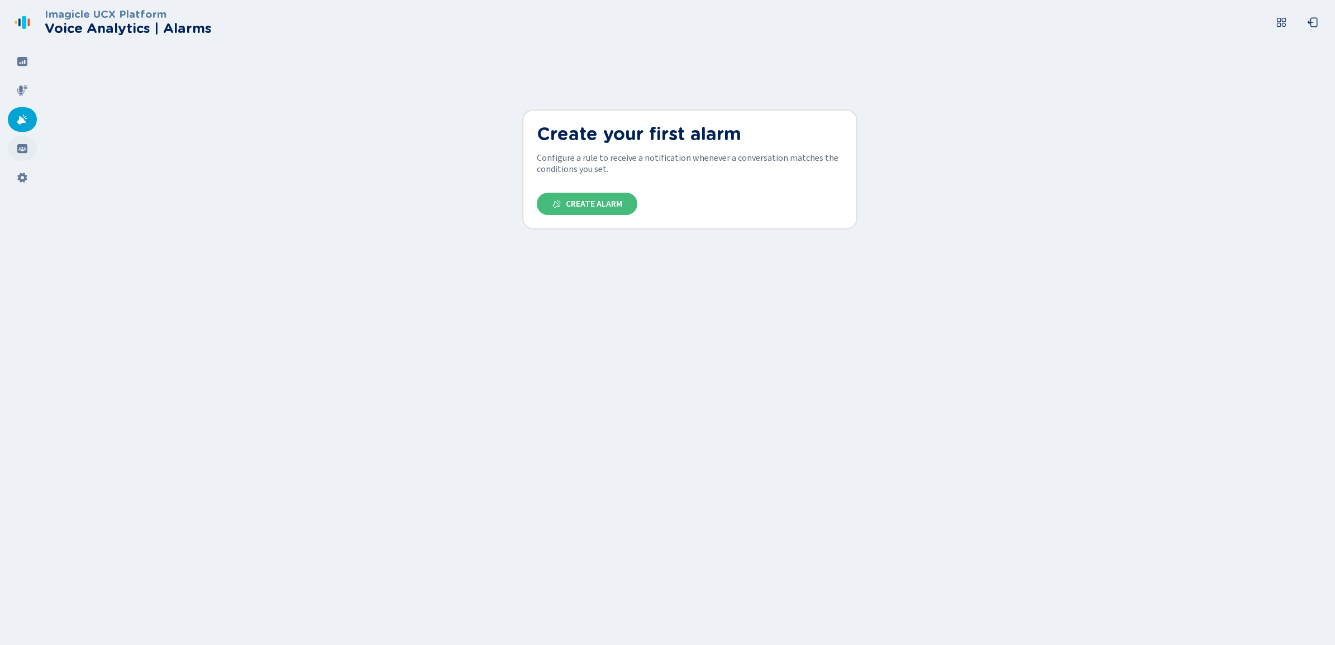
click at [17, 152] on icon at bounding box center [22, 148] width 11 height 11
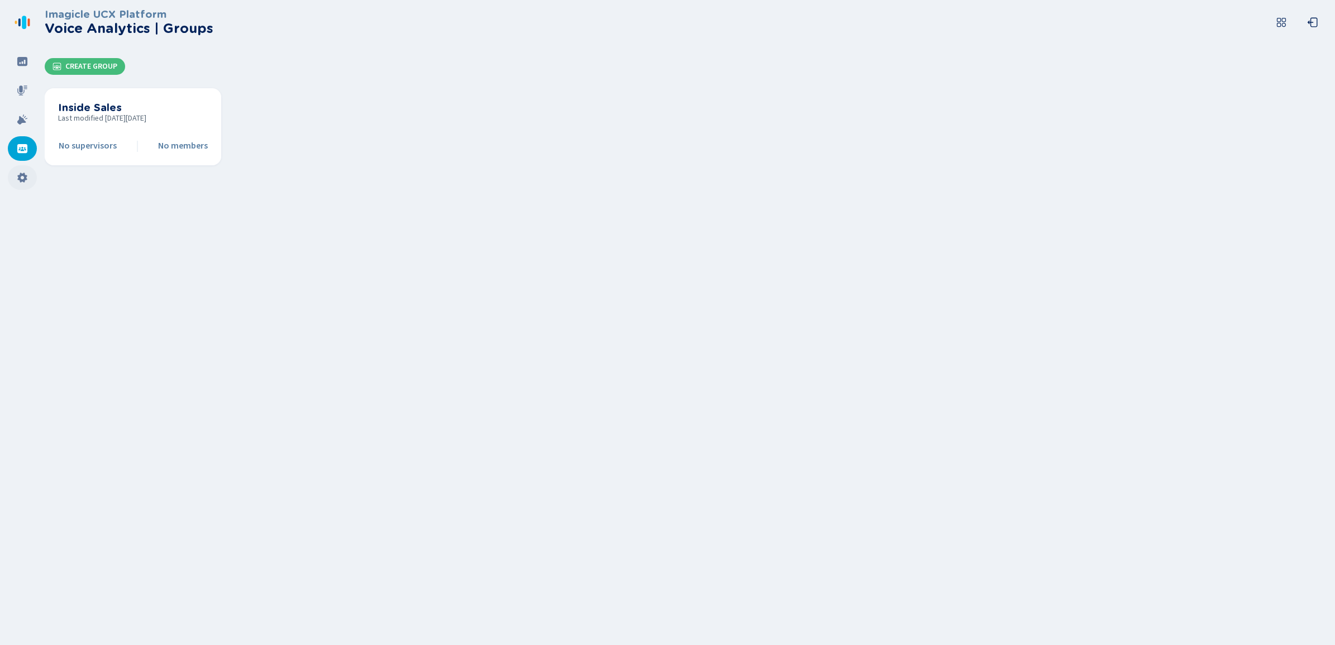
click at [17, 175] on icon at bounding box center [22, 177] width 11 height 11
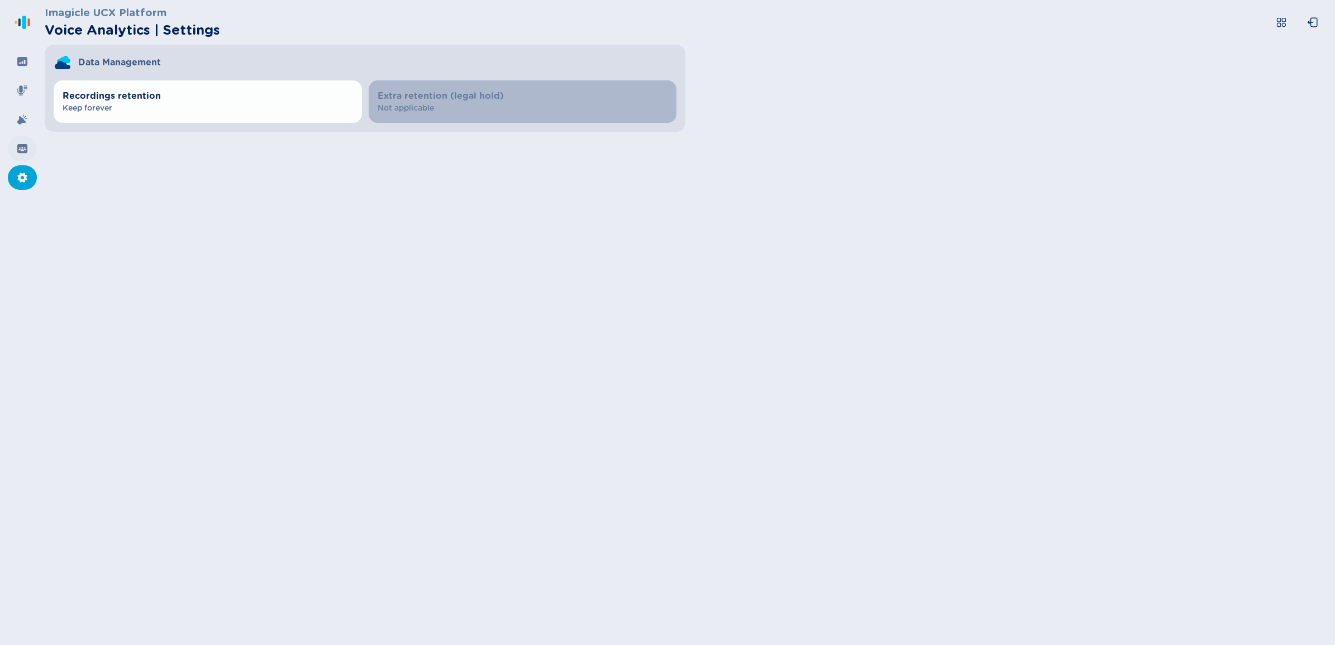
click at [23, 141] on div at bounding box center [22, 148] width 29 height 25
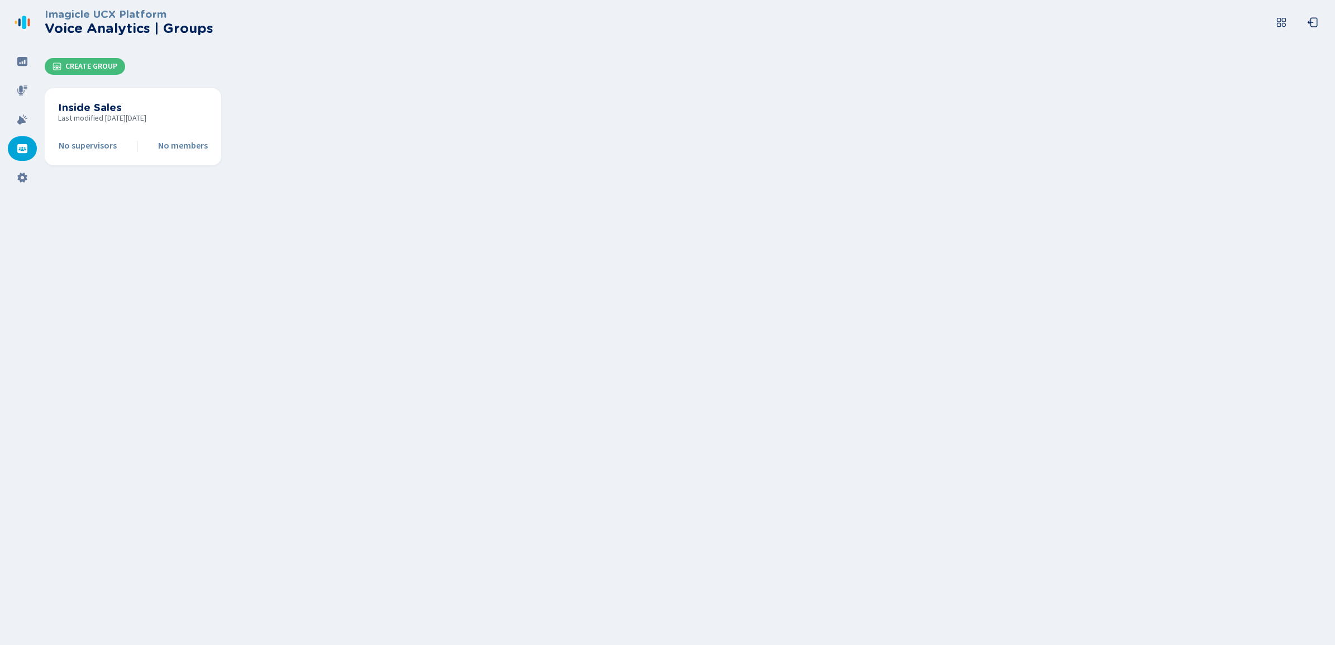
click at [21, 26] on icon at bounding box center [22, 22] width 18 height 18
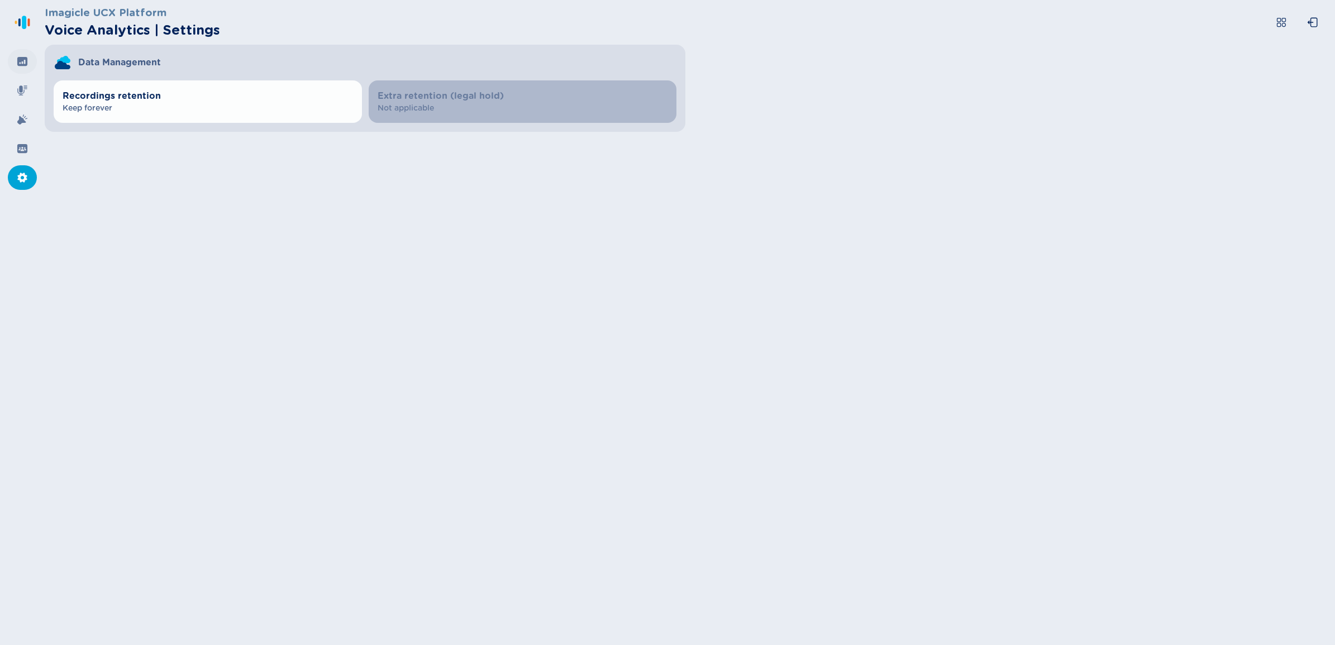
click at [14, 59] on div at bounding box center [22, 61] width 29 height 25
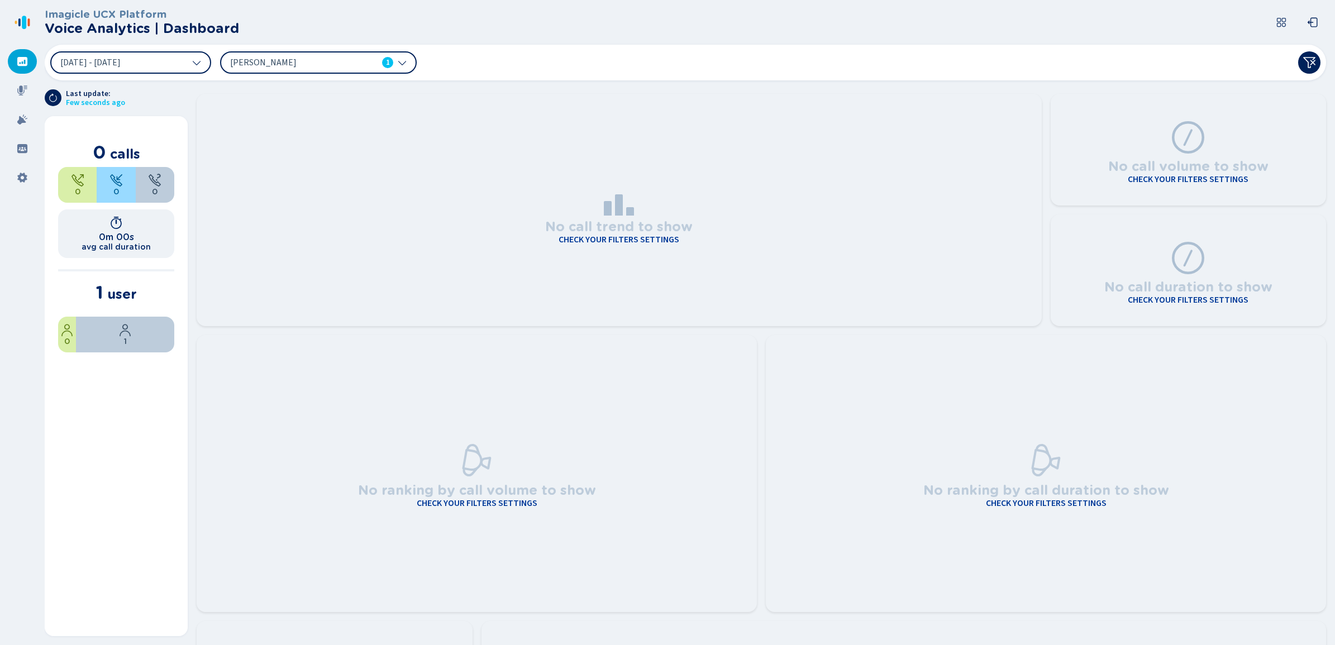
click at [298, 69] on div "[PERSON_NAME] 1" at bounding box center [318, 62] width 197 height 22
click at [1281, 21] on icon at bounding box center [1281, 22] width 11 height 11
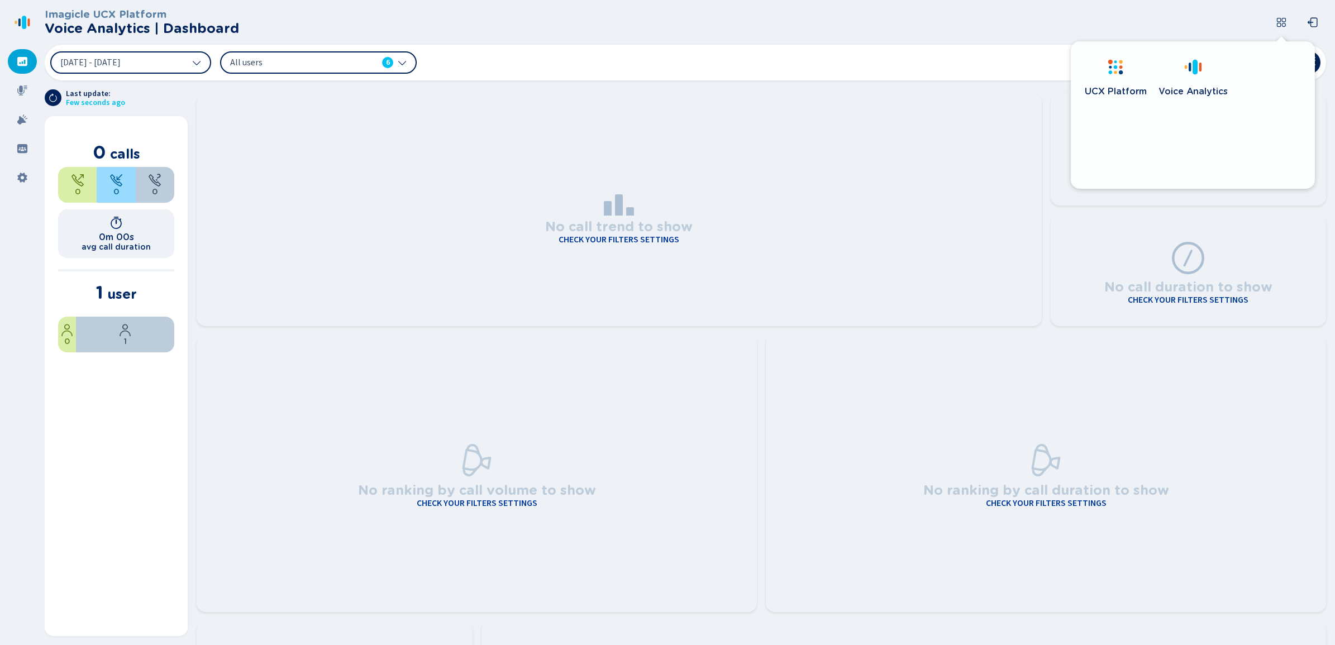
click at [1119, 75] on icon at bounding box center [1116, 67] width 18 height 18
